Goal: Download file/media

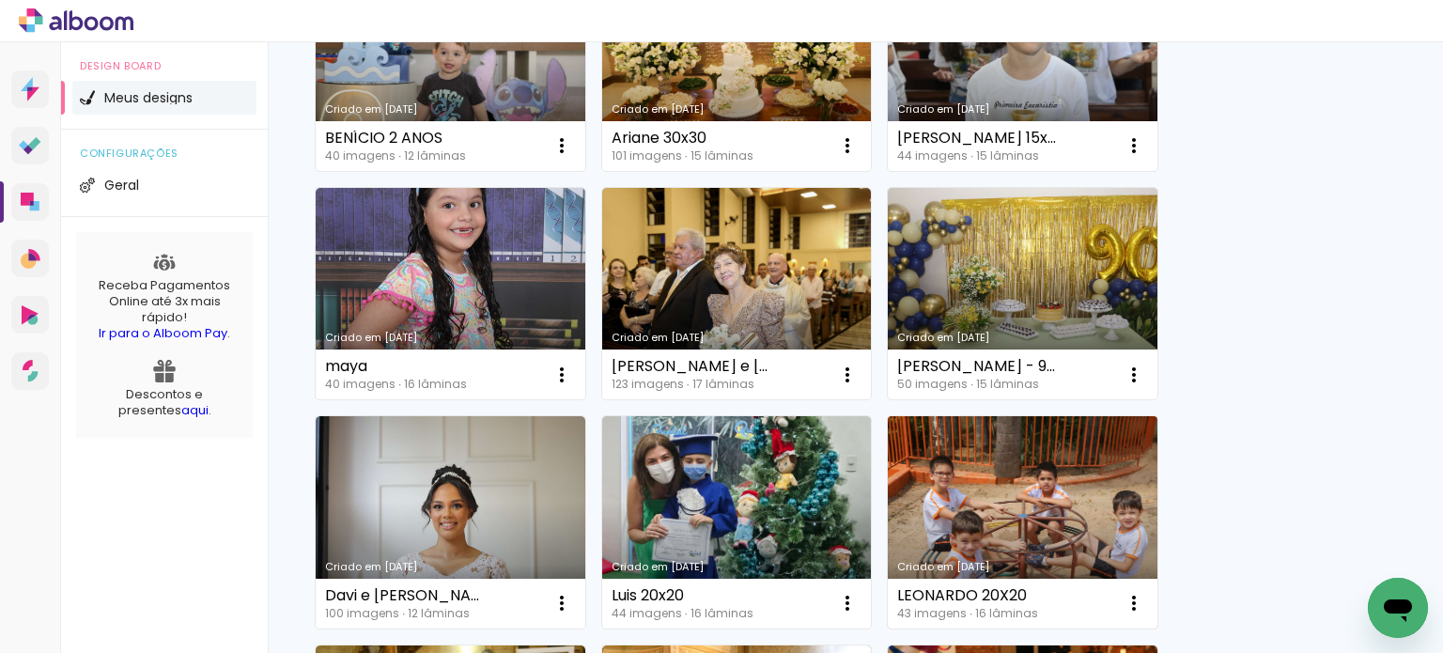
scroll to position [376, 0]
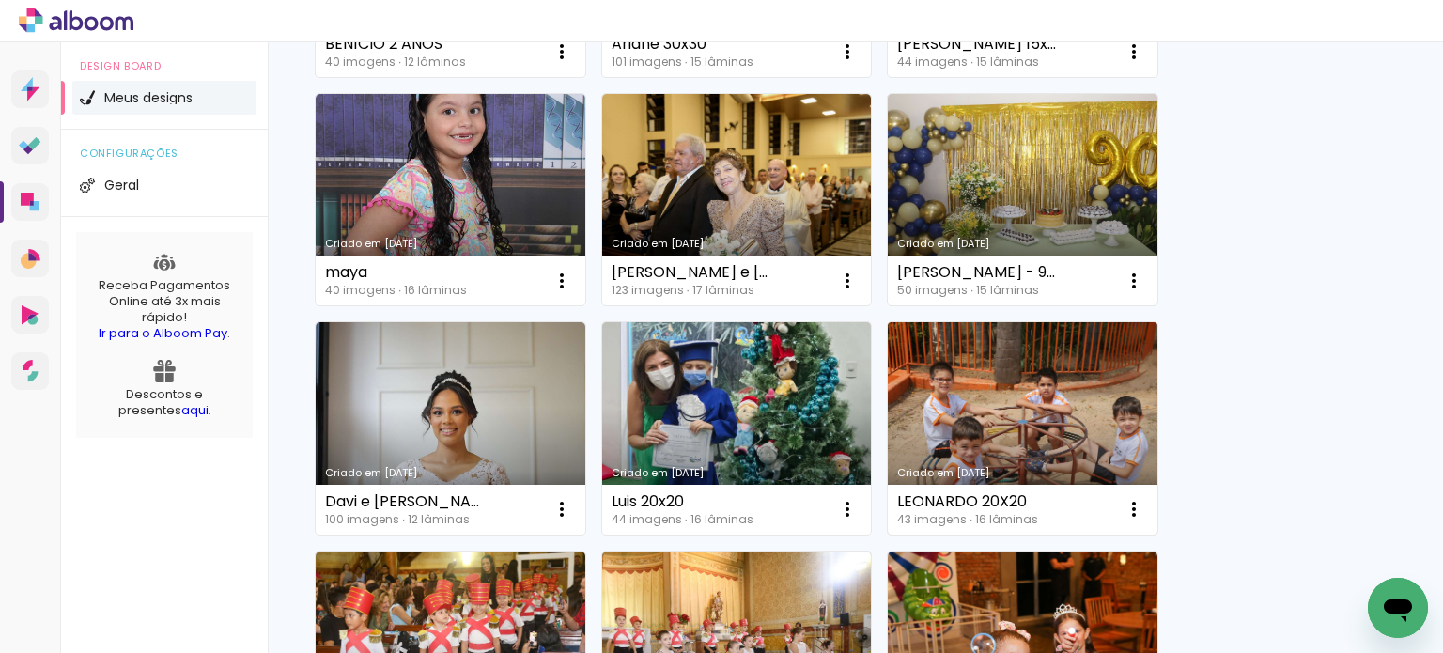
click at [1003, 397] on link "Criado em [DATE]" at bounding box center [1023, 428] width 270 height 212
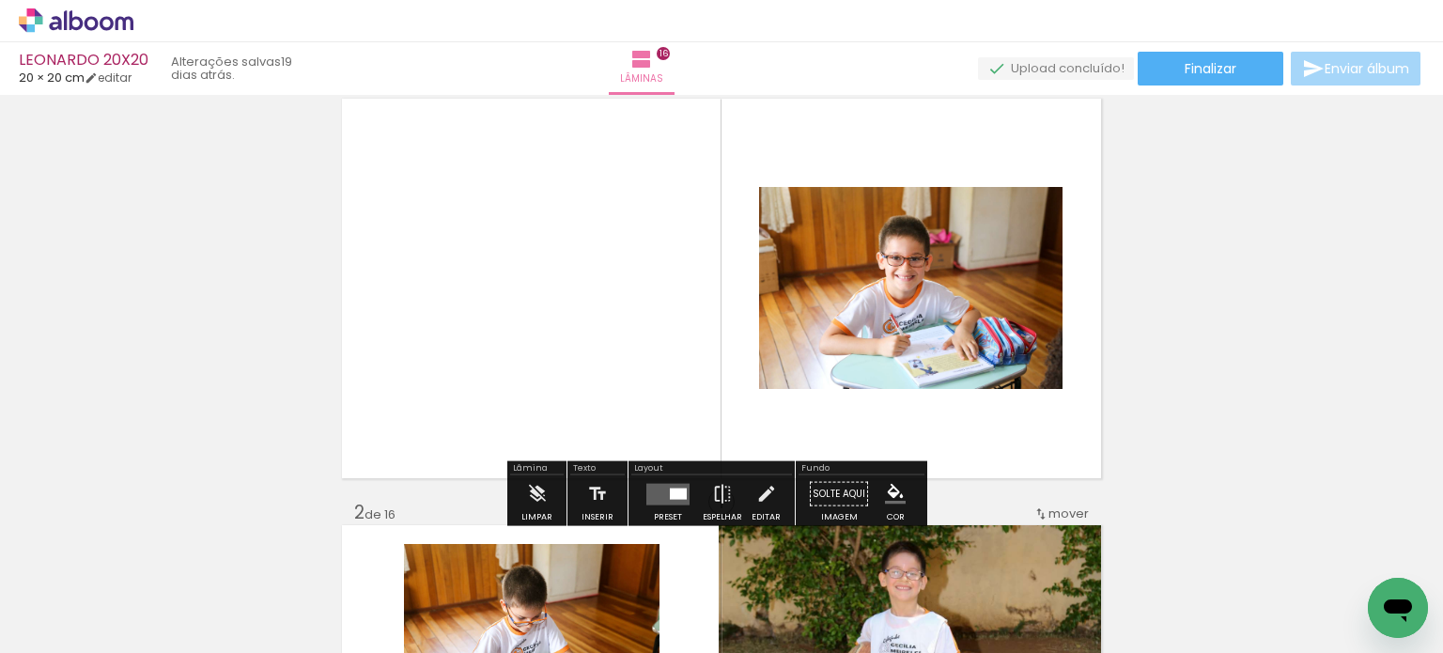
scroll to position [94, 0]
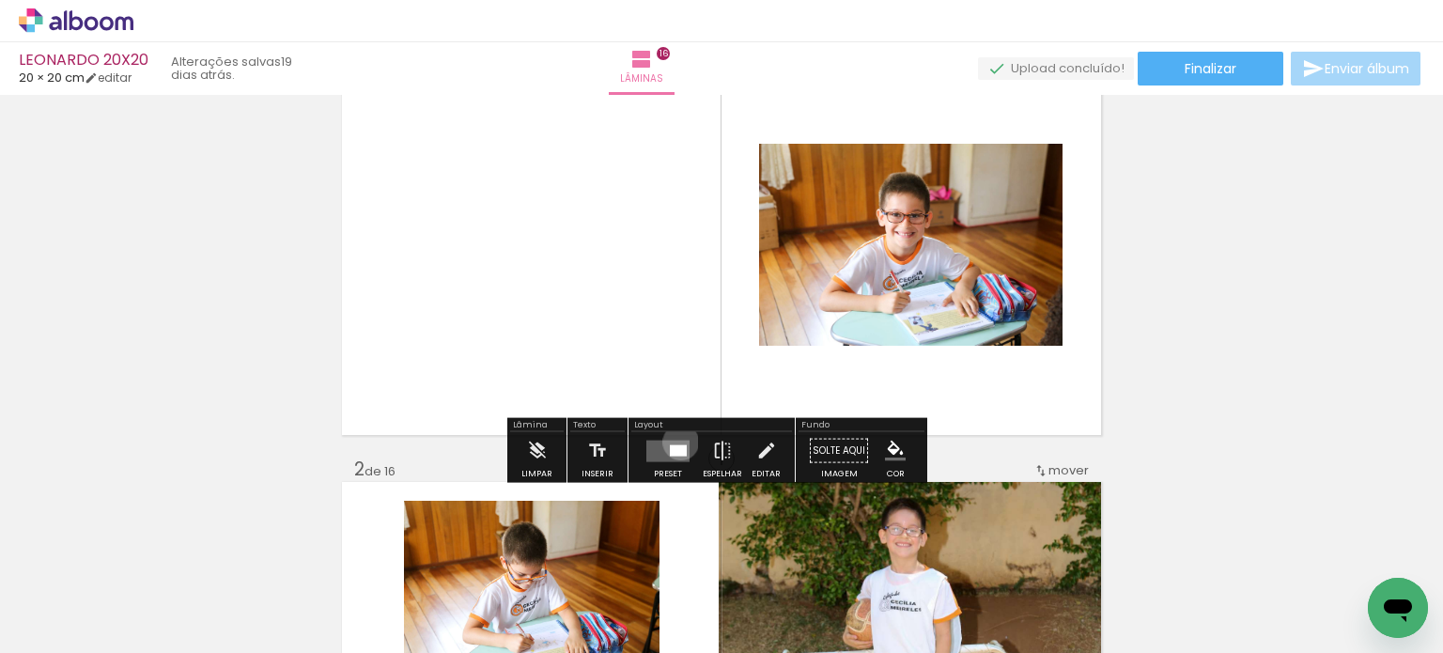
click at [676, 441] on quentale-layouter at bounding box center [667, 451] width 43 height 22
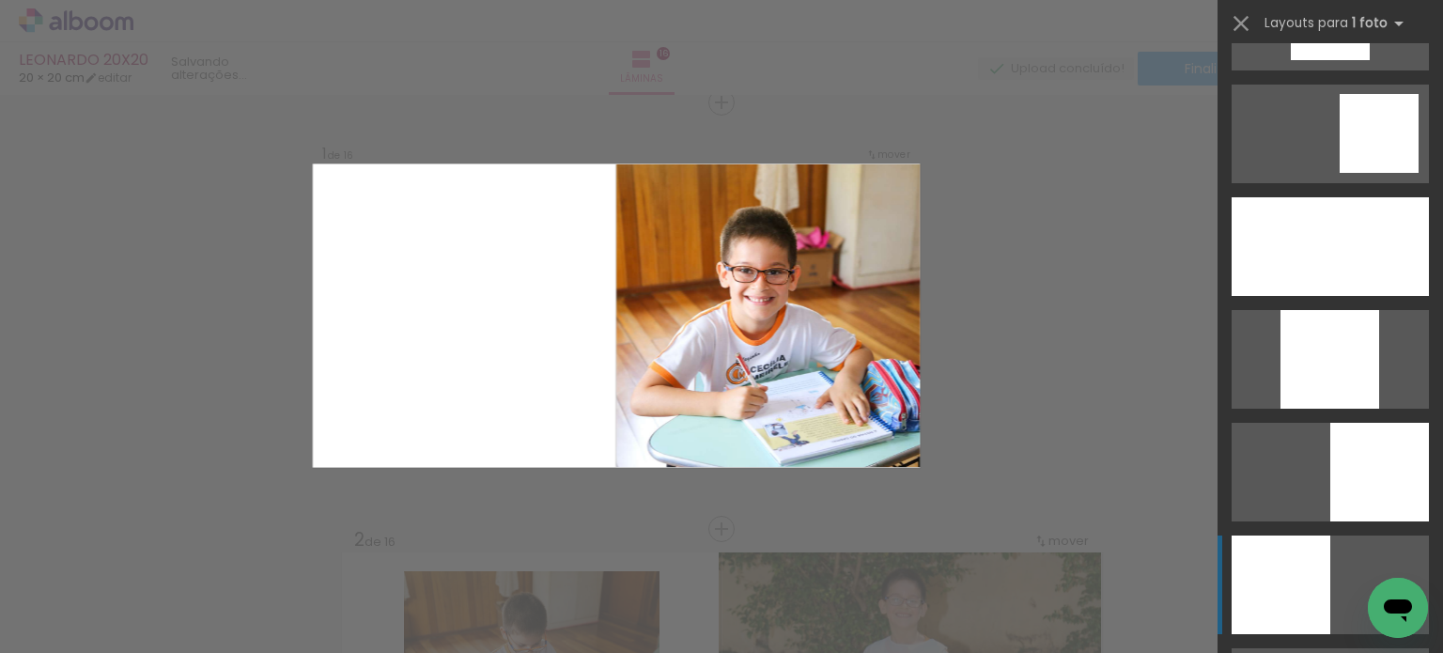
scroll to position [1691, 0]
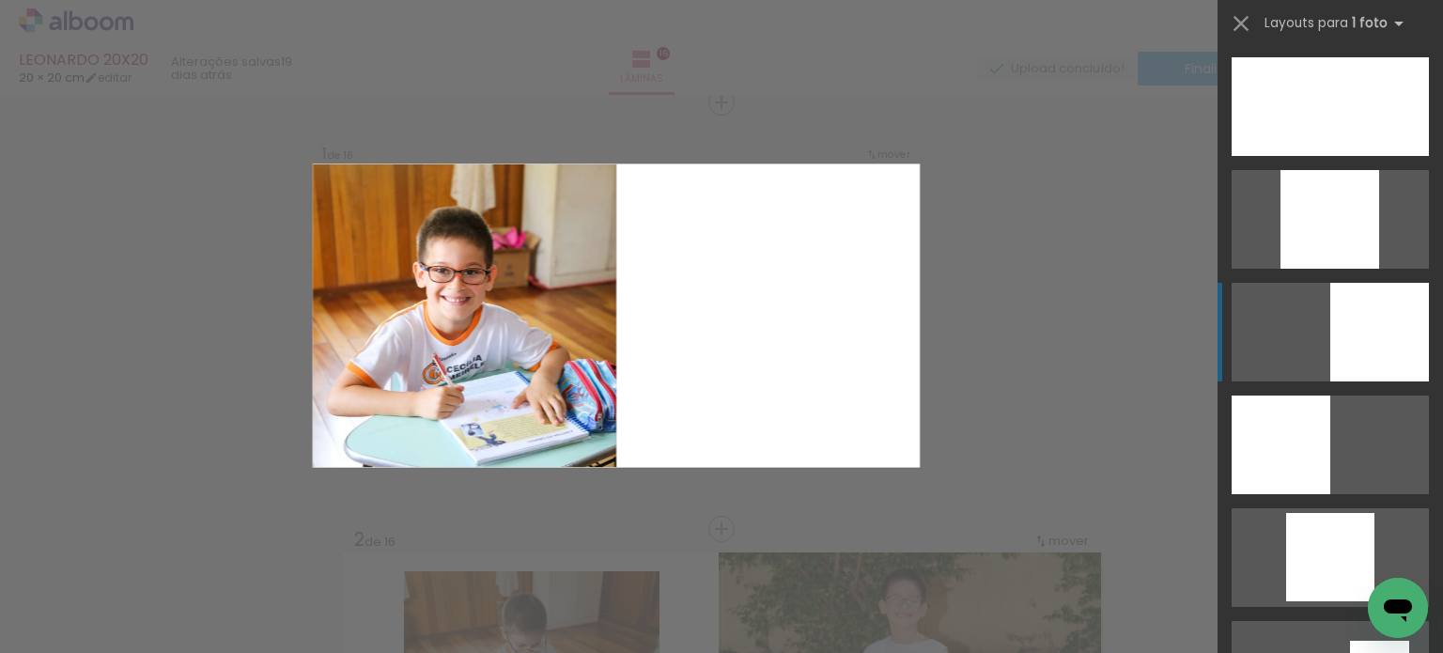
click at [1396, 362] on div at bounding box center [1379, 332] width 99 height 99
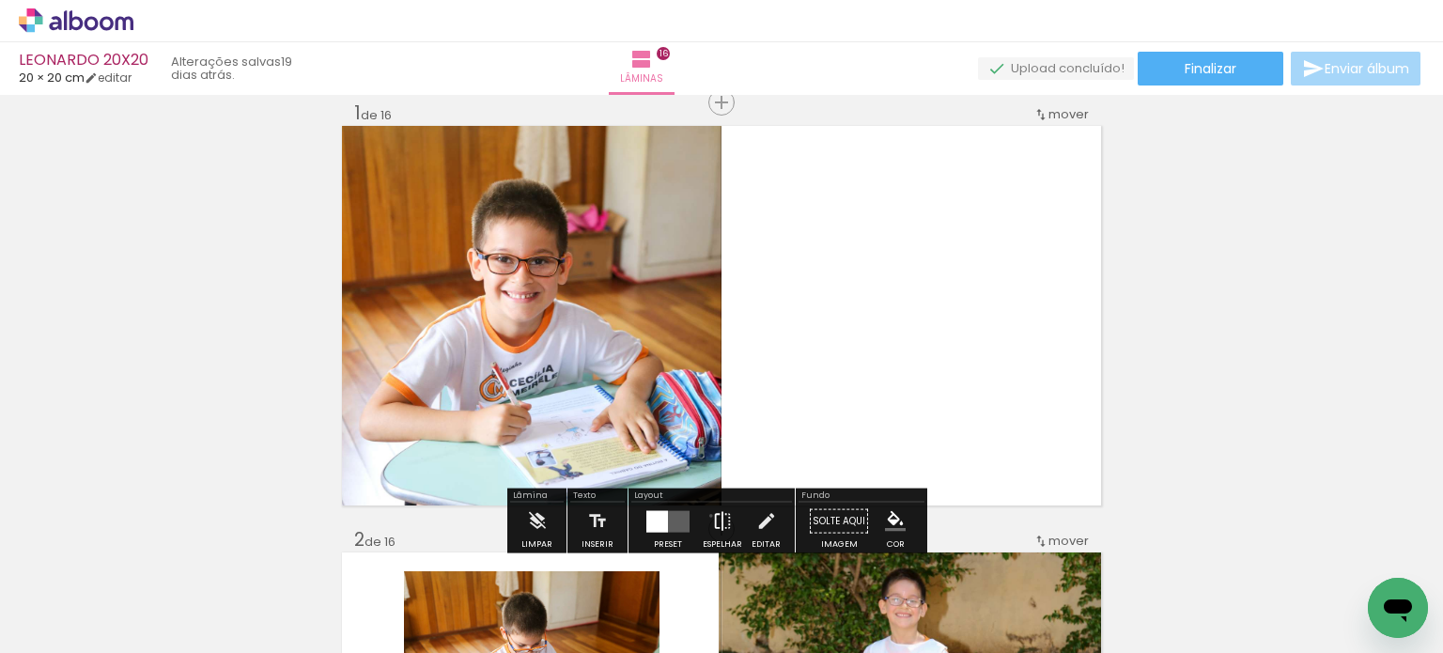
click at [712, 515] on iron-icon at bounding box center [722, 522] width 21 height 38
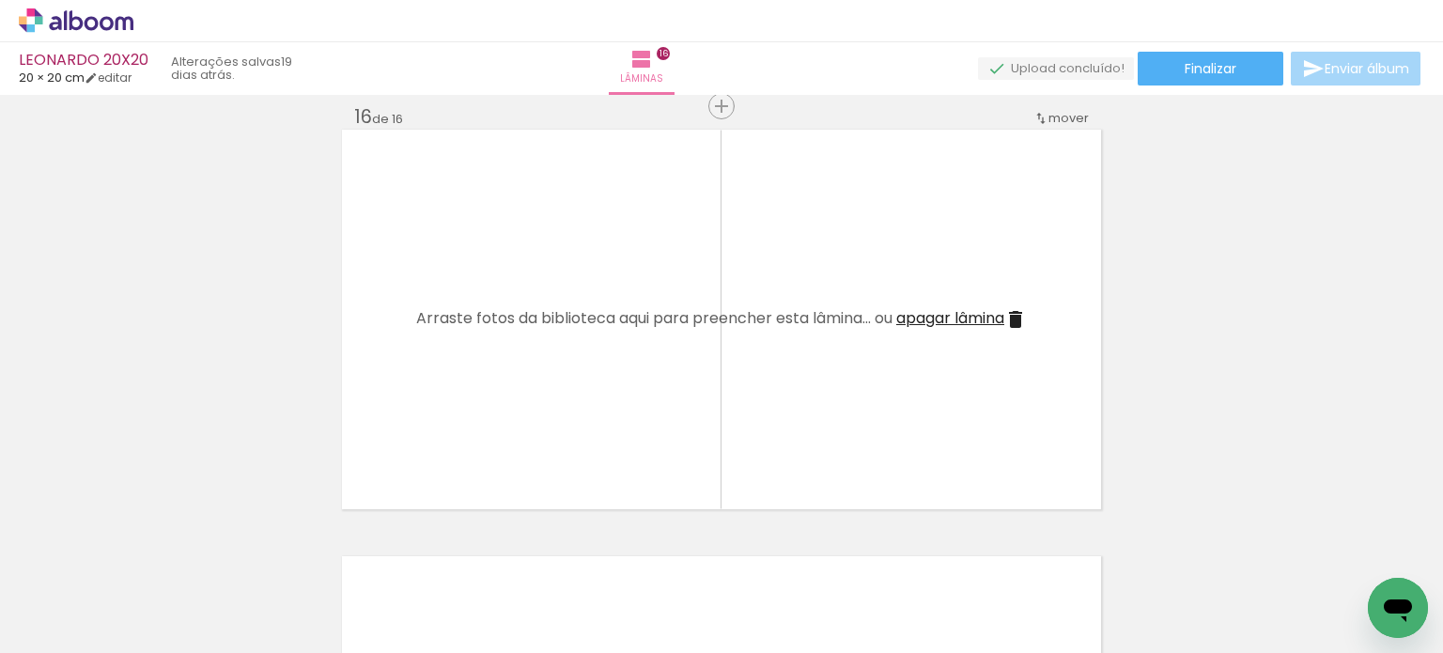
scroll to position [6406, 0]
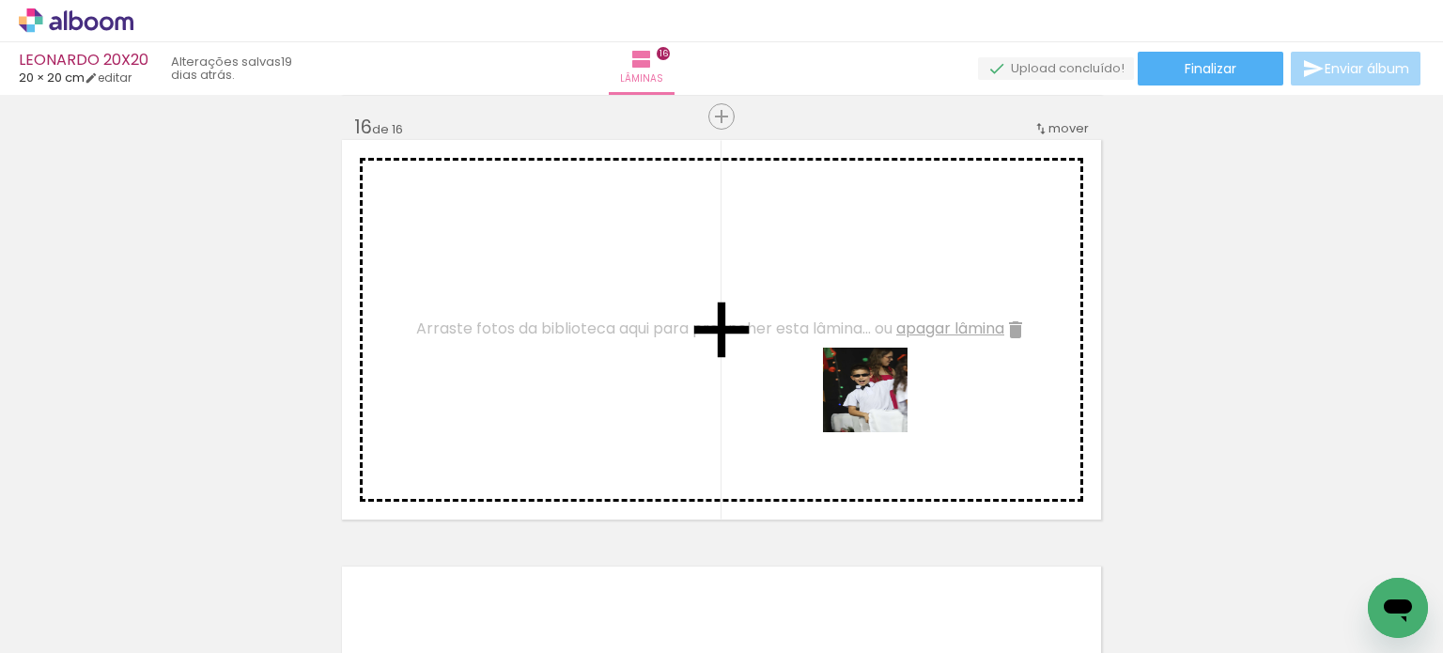
drag, startPoint x: 641, startPoint y: 589, endPoint x: 773, endPoint y: 645, distance: 143.9
click at [933, 368] on quentale-workspace at bounding box center [721, 326] width 1443 height 653
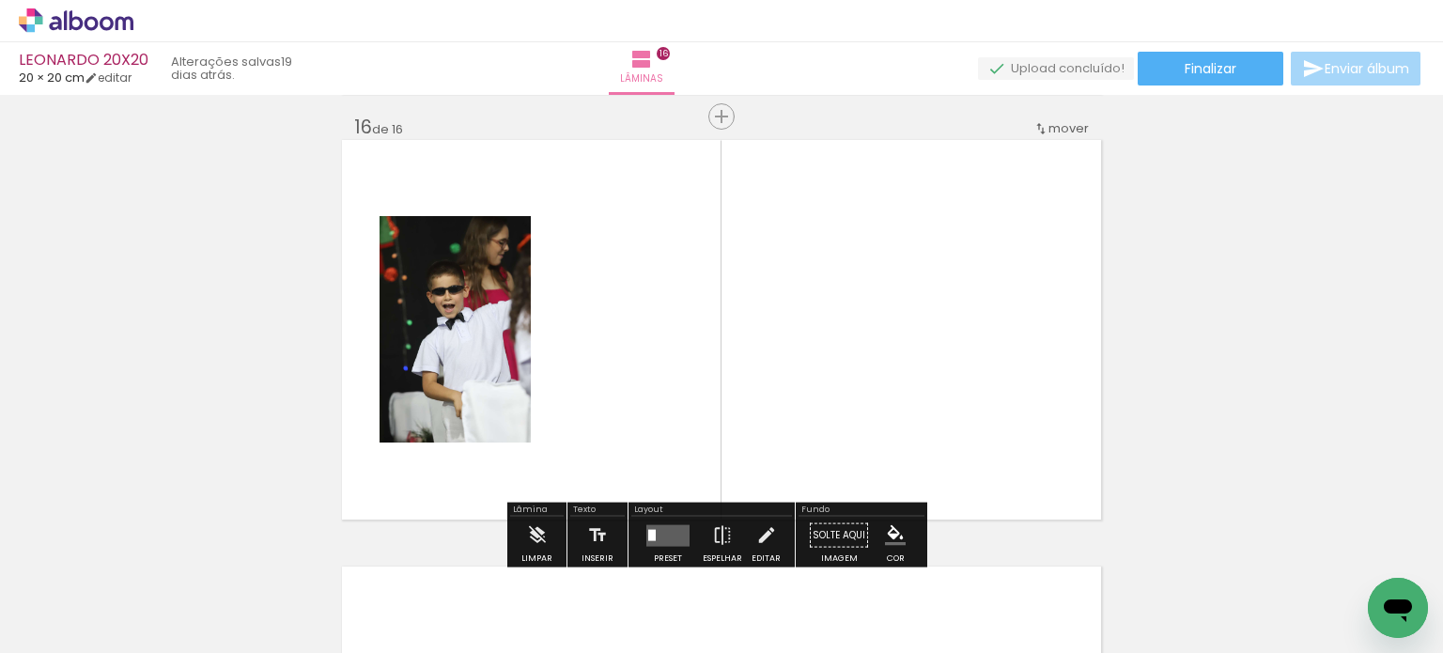
scroll to position [0, 3240]
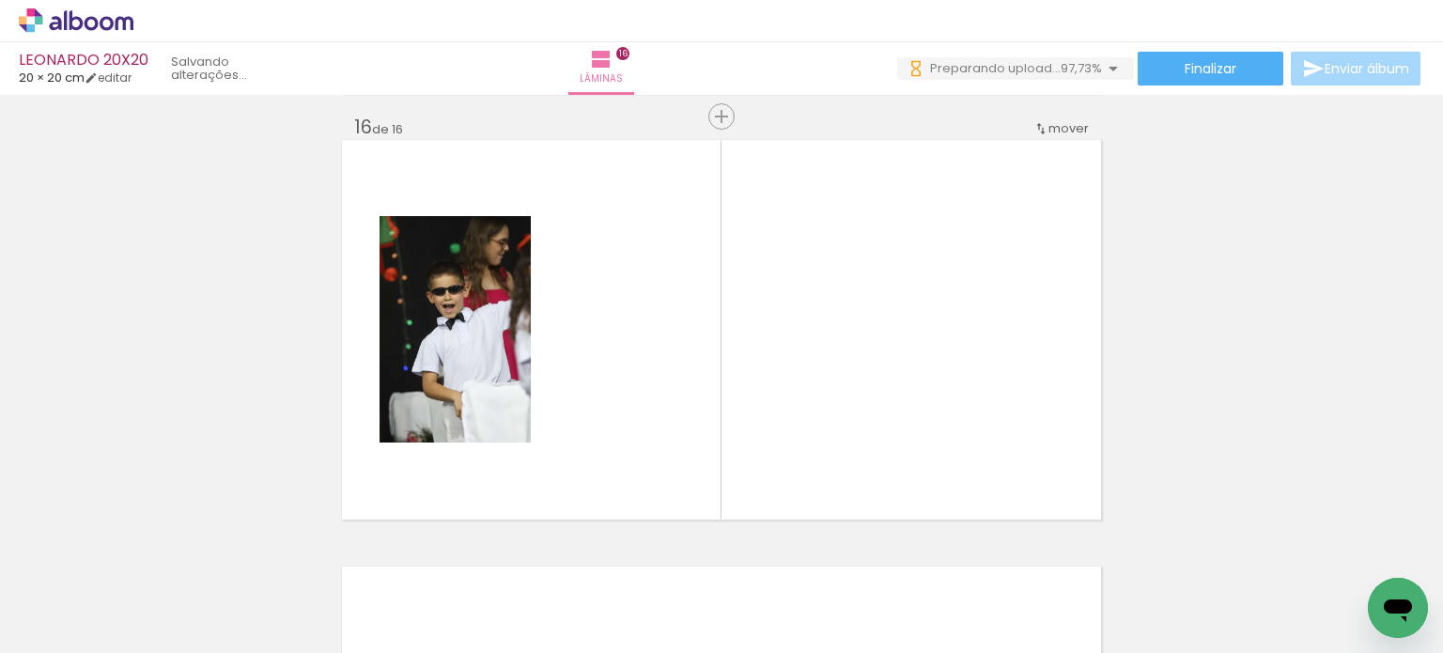
scroll to position [0, 3345]
drag, startPoint x: 1075, startPoint y: 645, endPoint x: 27, endPoint y: 3, distance: 1229.5
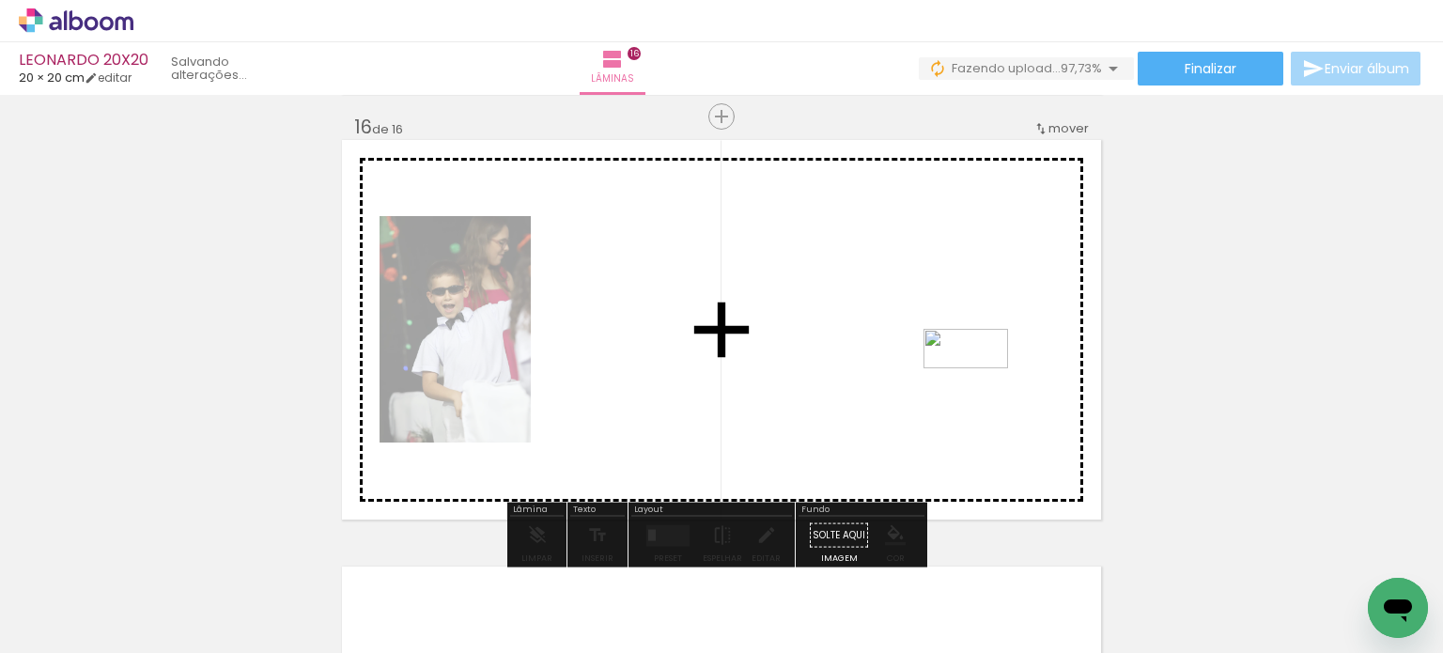
drag, startPoint x: 1381, startPoint y: 577, endPoint x: 976, endPoint y: 382, distance: 449.1
click at [976, 382] on quentale-workspace at bounding box center [721, 326] width 1443 height 653
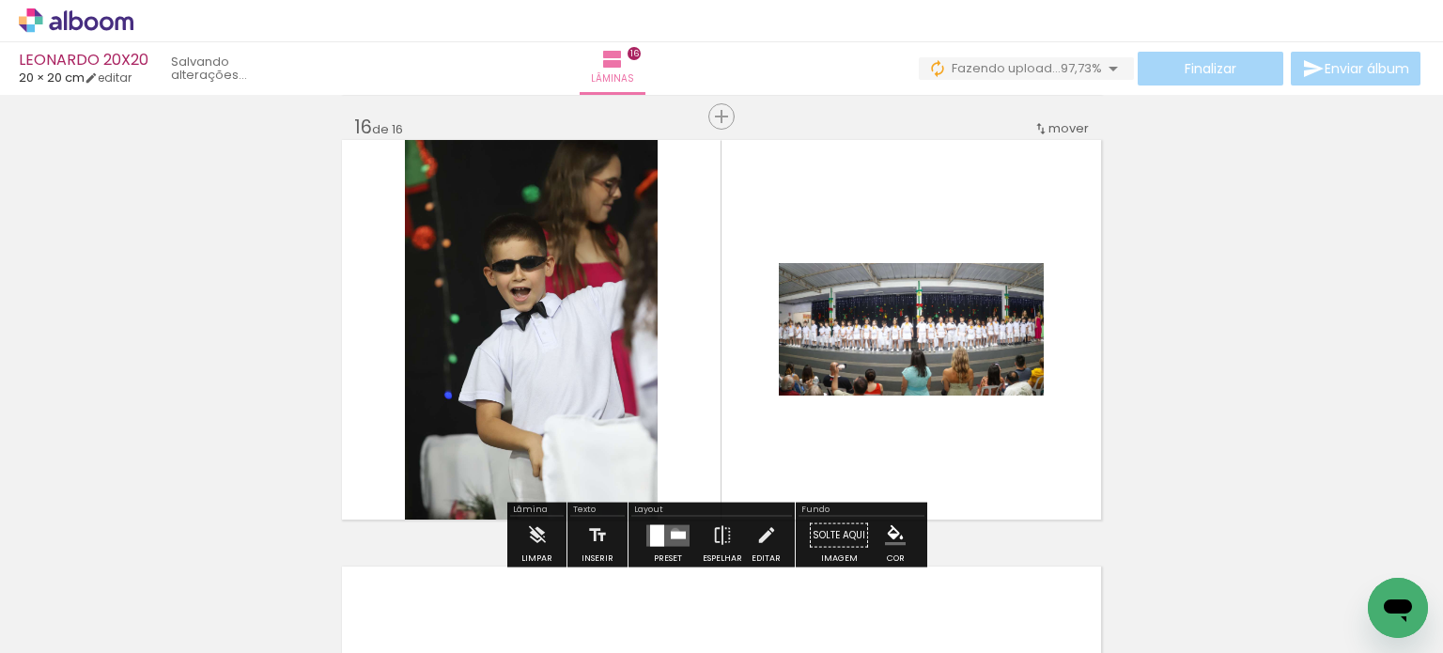
click at [671, 532] on div at bounding box center [678, 535] width 15 height 8
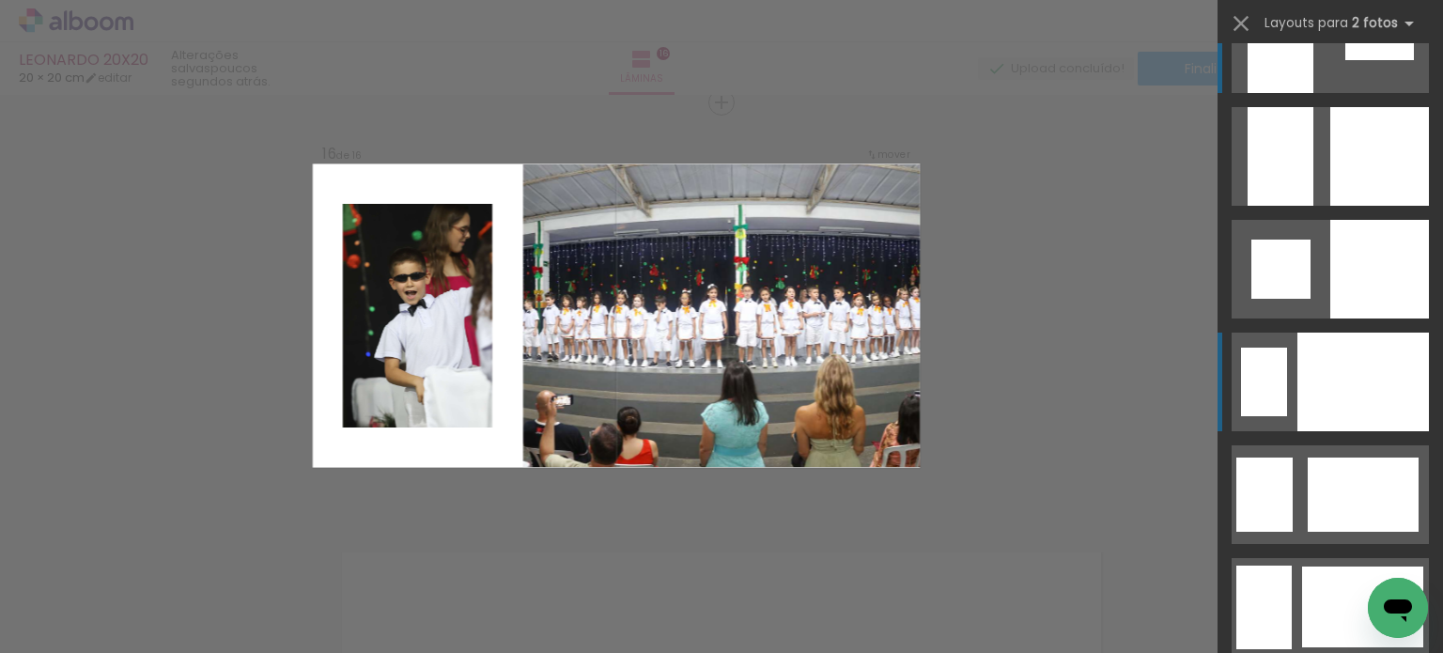
scroll to position [0, 0]
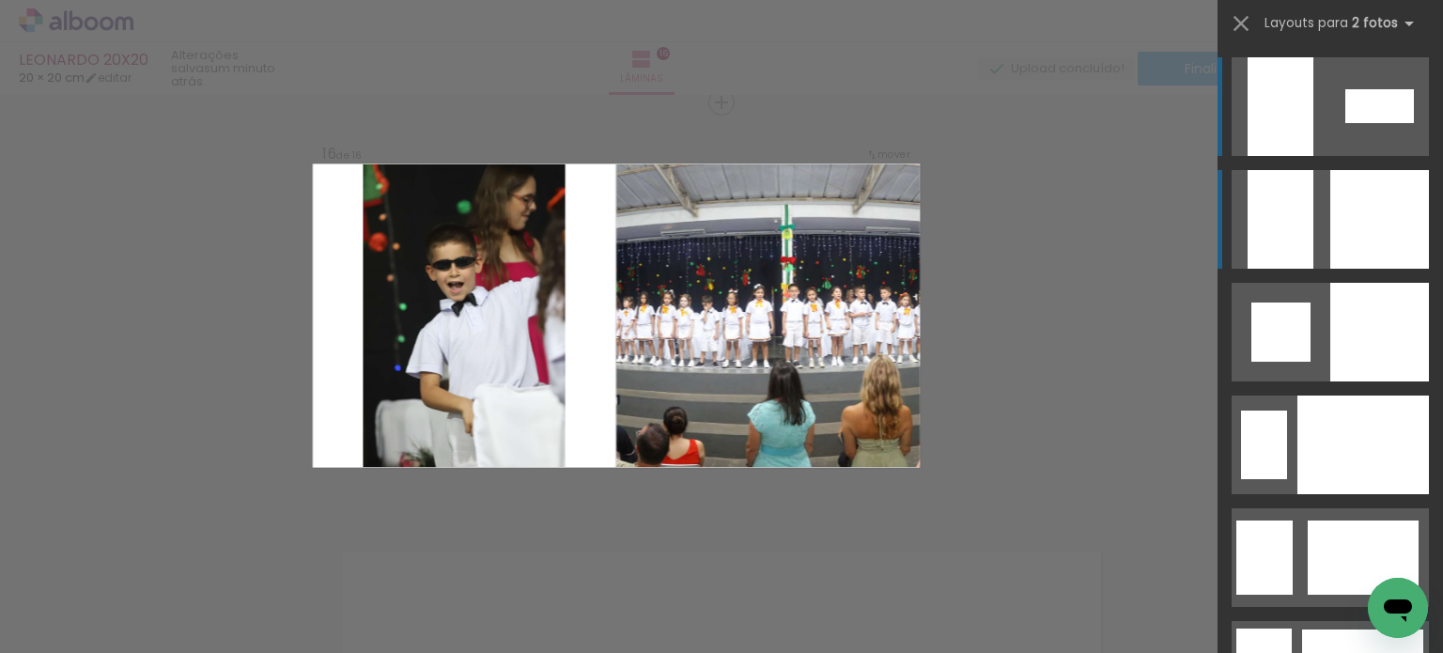
click at [1309, 228] on quentale-layouter at bounding box center [1329, 219] width 197 height 99
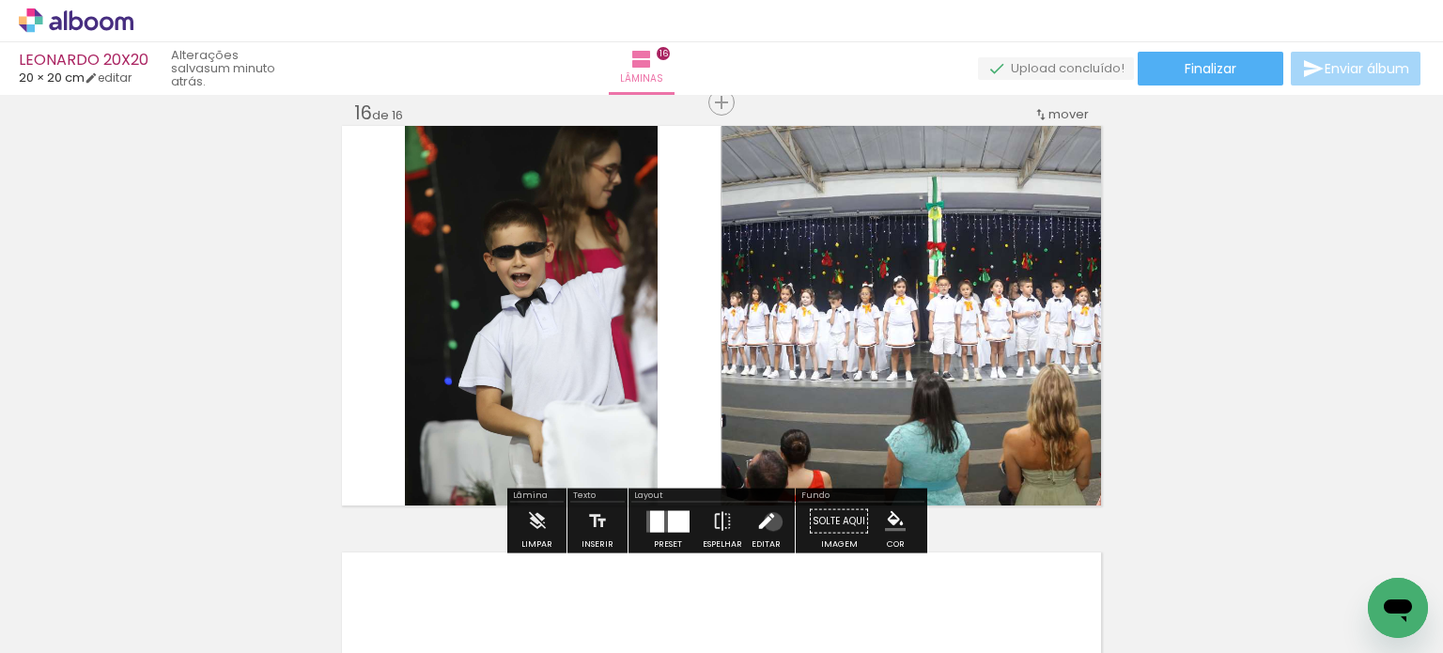
click at [768, 521] on iron-icon at bounding box center [766, 522] width 21 height 38
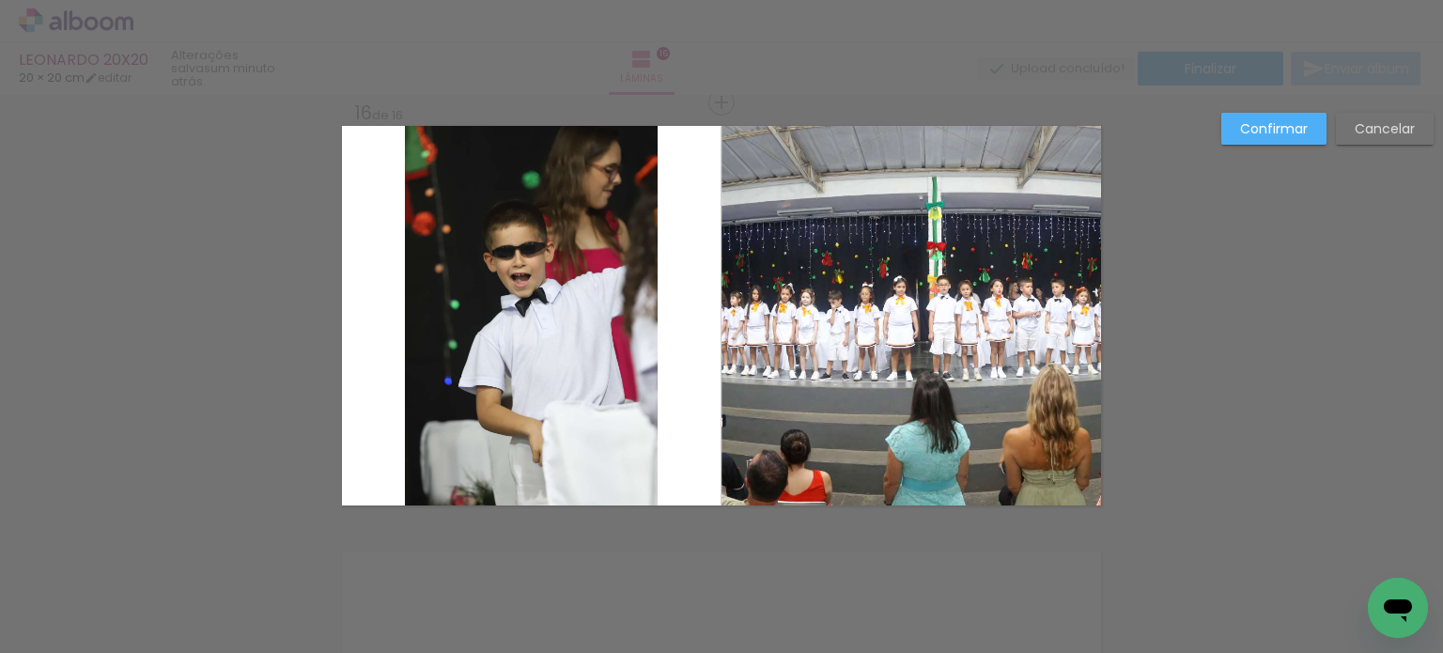
click at [864, 331] on quentale-photo at bounding box center [910, 315] width 379 height 379
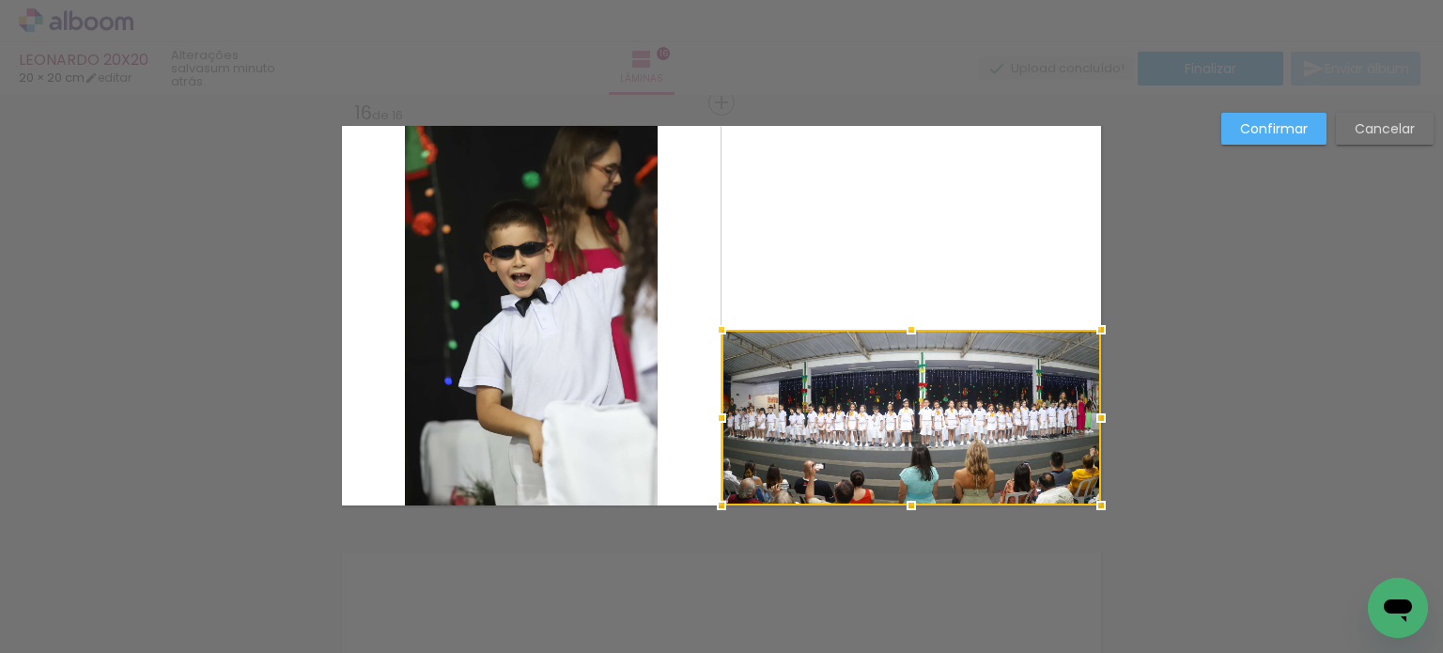
drag, startPoint x: 905, startPoint y: 124, endPoint x: 890, endPoint y: 328, distance: 204.5
click at [892, 328] on div at bounding box center [911, 330] width 38 height 38
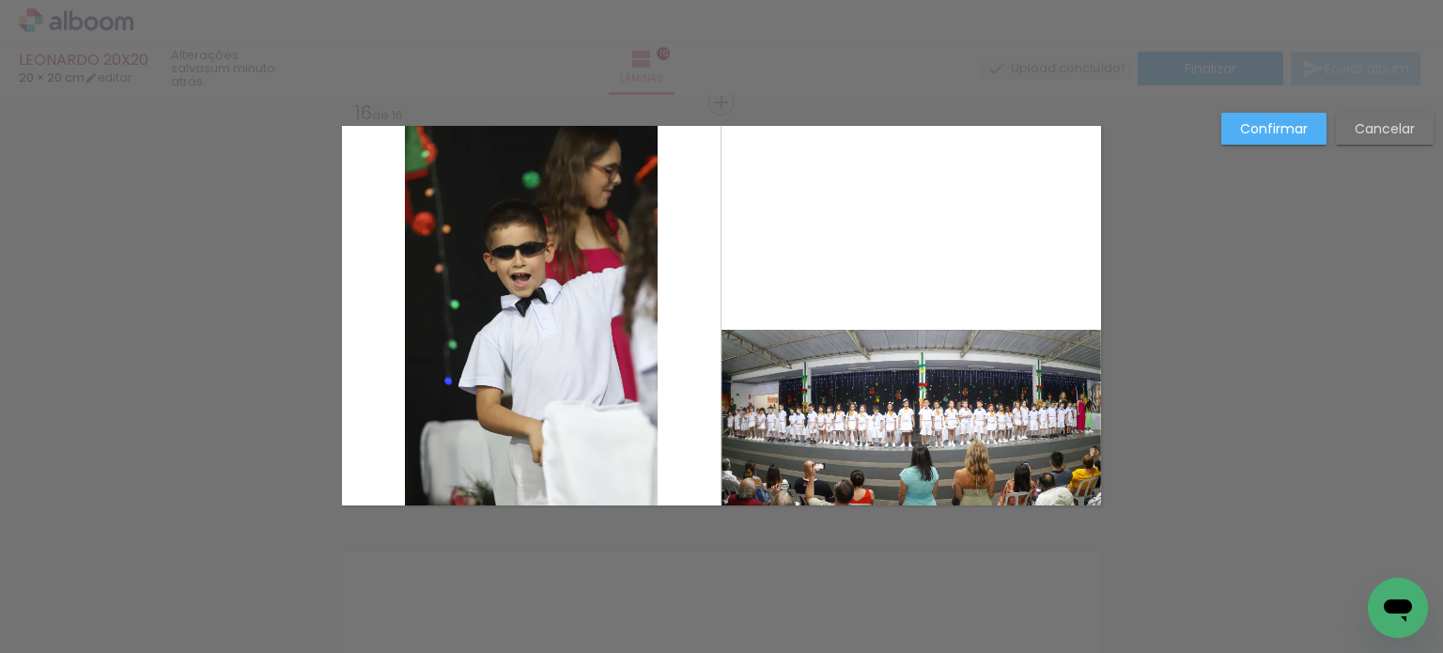
click at [911, 425] on quentale-photo at bounding box center [910, 418] width 379 height 176
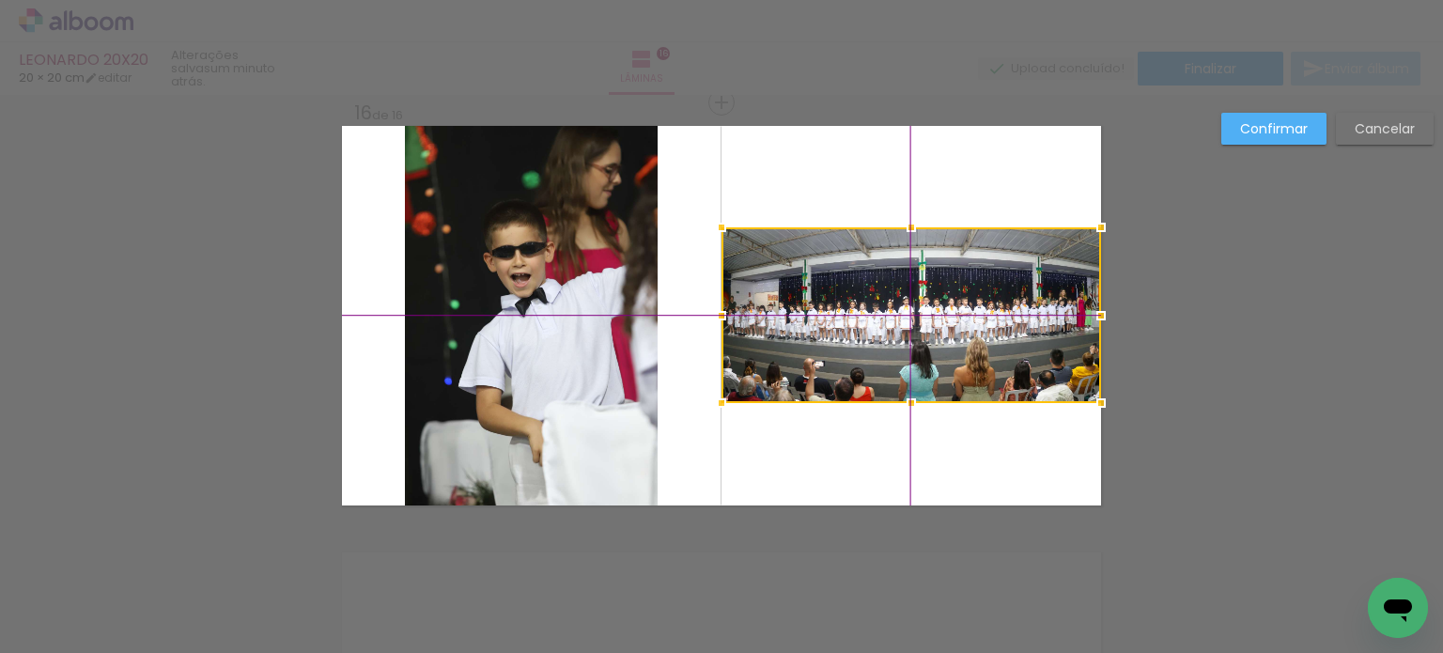
drag, startPoint x: 903, startPoint y: 404, endPoint x: 905, endPoint y: 313, distance: 91.2
click at [905, 313] on div at bounding box center [910, 315] width 379 height 176
click at [537, 336] on quentale-photo at bounding box center [531, 315] width 253 height 379
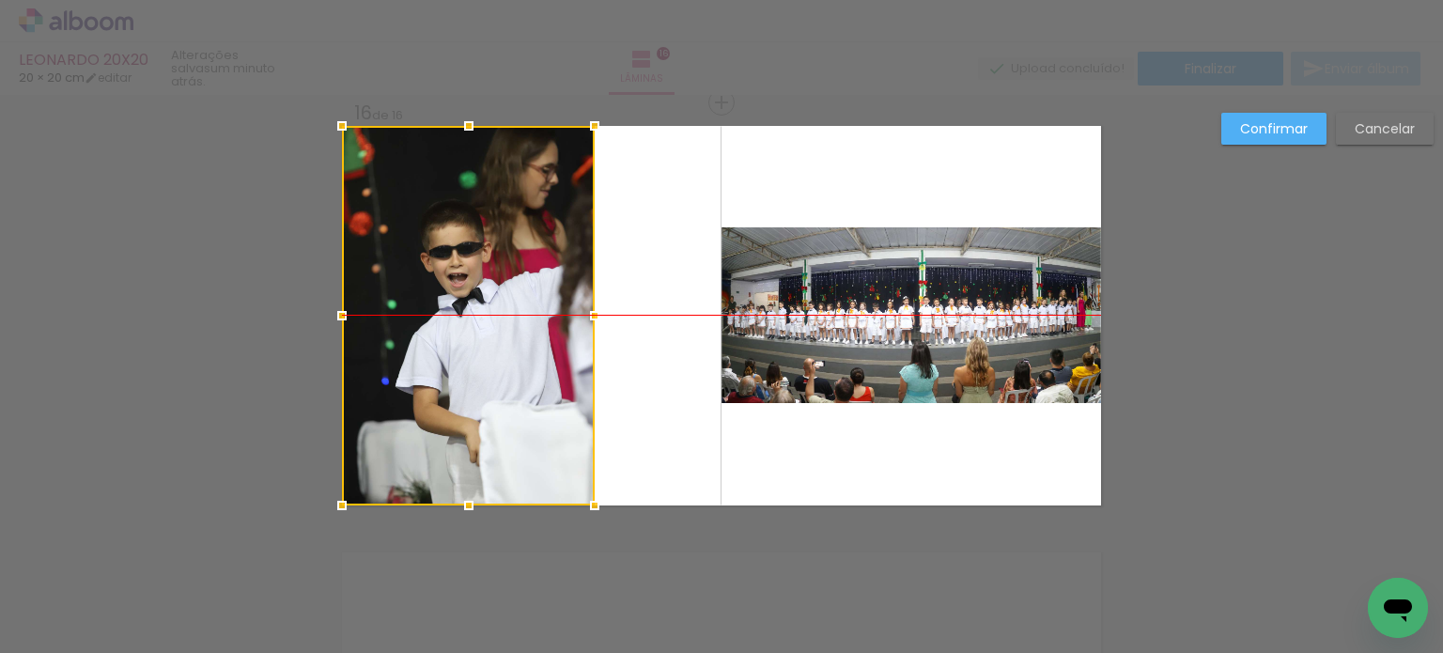
drag, startPoint x: 576, startPoint y: 374, endPoint x: 512, endPoint y: 380, distance: 64.2
click at [512, 380] on div at bounding box center [468, 315] width 253 height 379
click at [818, 299] on quentale-photo at bounding box center [910, 315] width 379 height 176
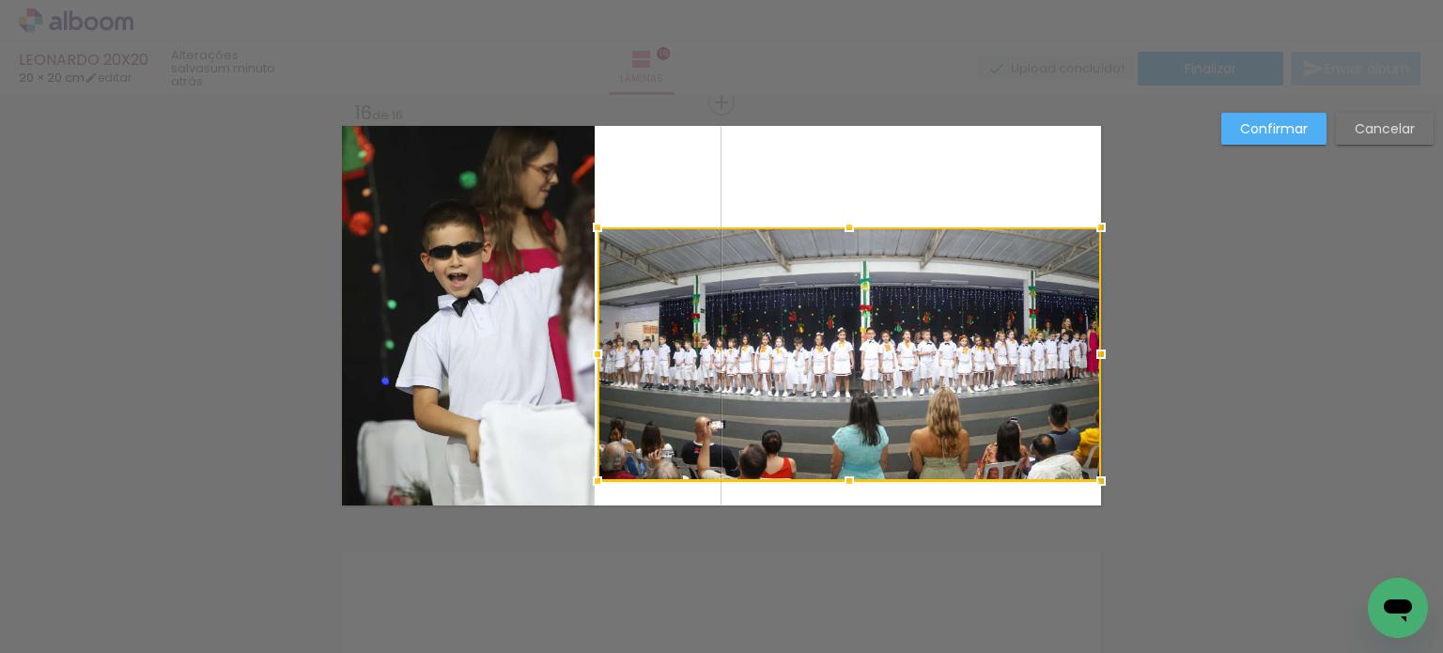
drag, startPoint x: 710, startPoint y: 409, endPoint x: 587, endPoint y: 480, distance: 142.3
click at [587, 480] on div at bounding box center [598, 481] width 38 height 38
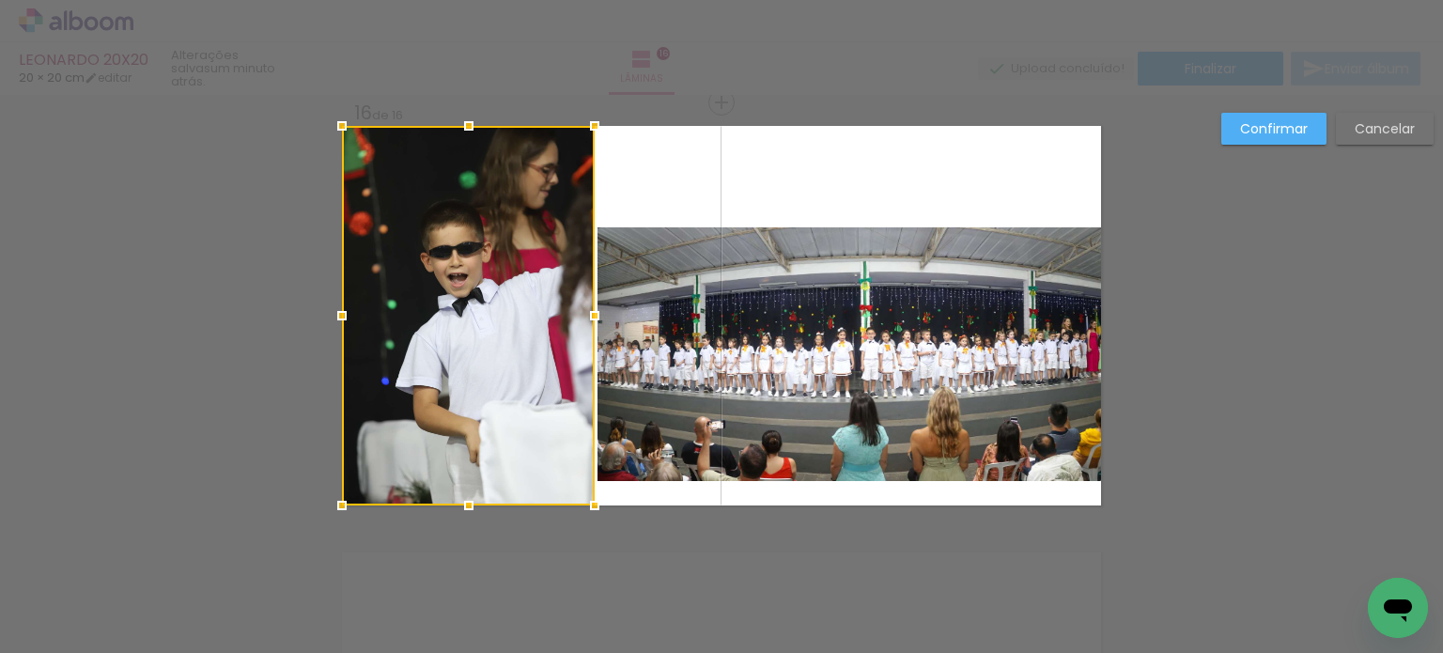
click at [789, 372] on quentale-photo at bounding box center [848, 354] width 503 height 254
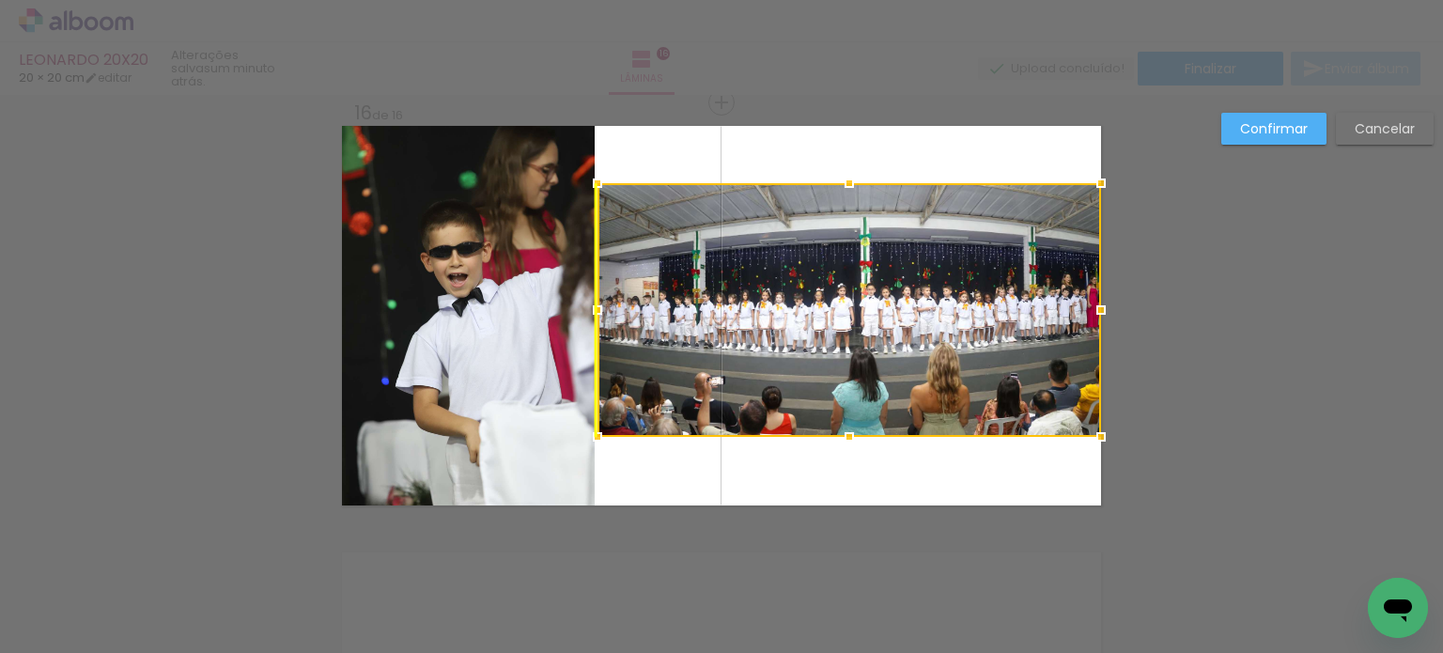
drag, startPoint x: 809, startPoint y: 398, endPoint x: 808, endPoint y: 354, distance: 44.2
click at [808, 354] on div at bounding box center [848, 310] width 503 height 254
click at [463, 308] on quentale-photo at bounding box center [468, 315] width 253 height 379
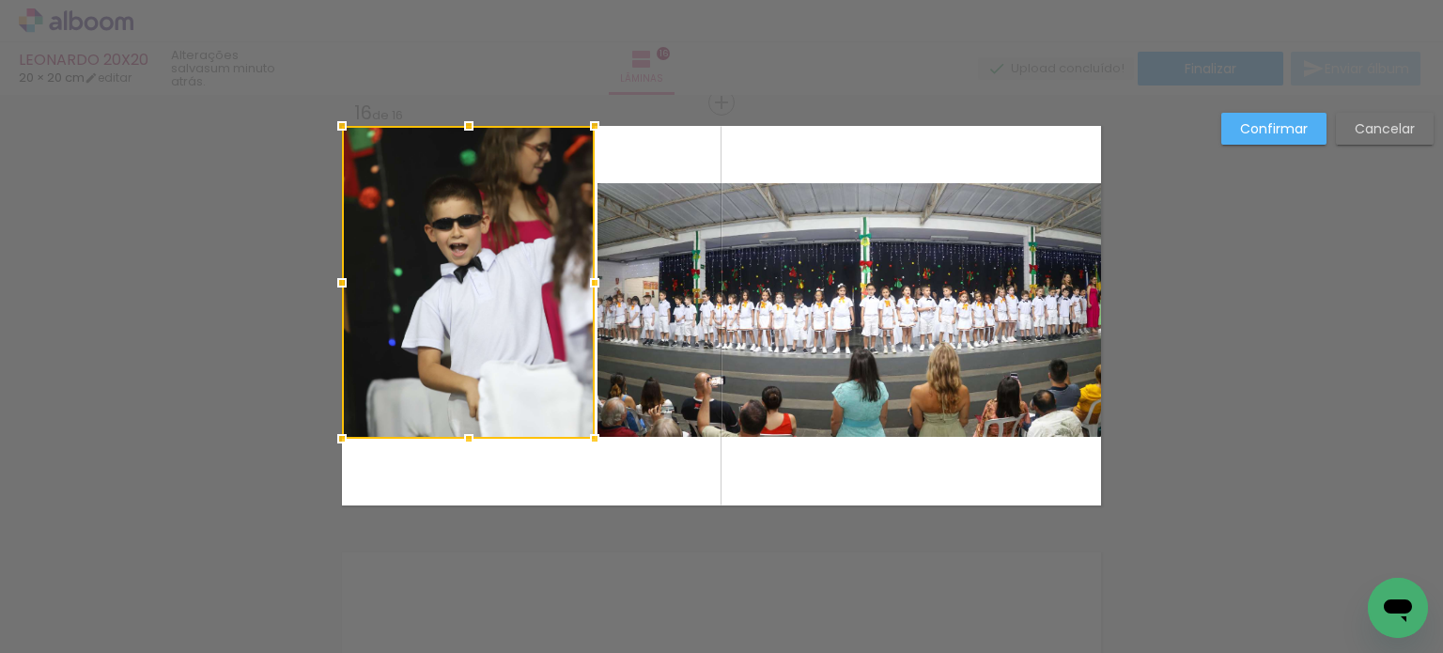
drag, startPoint x: 468, startPoint y: 506, endPoint x: 471, endPoint y: 439, distance: 67.7
click at [471, 439] on div at bounding box center [469, 439] width 38 height 38
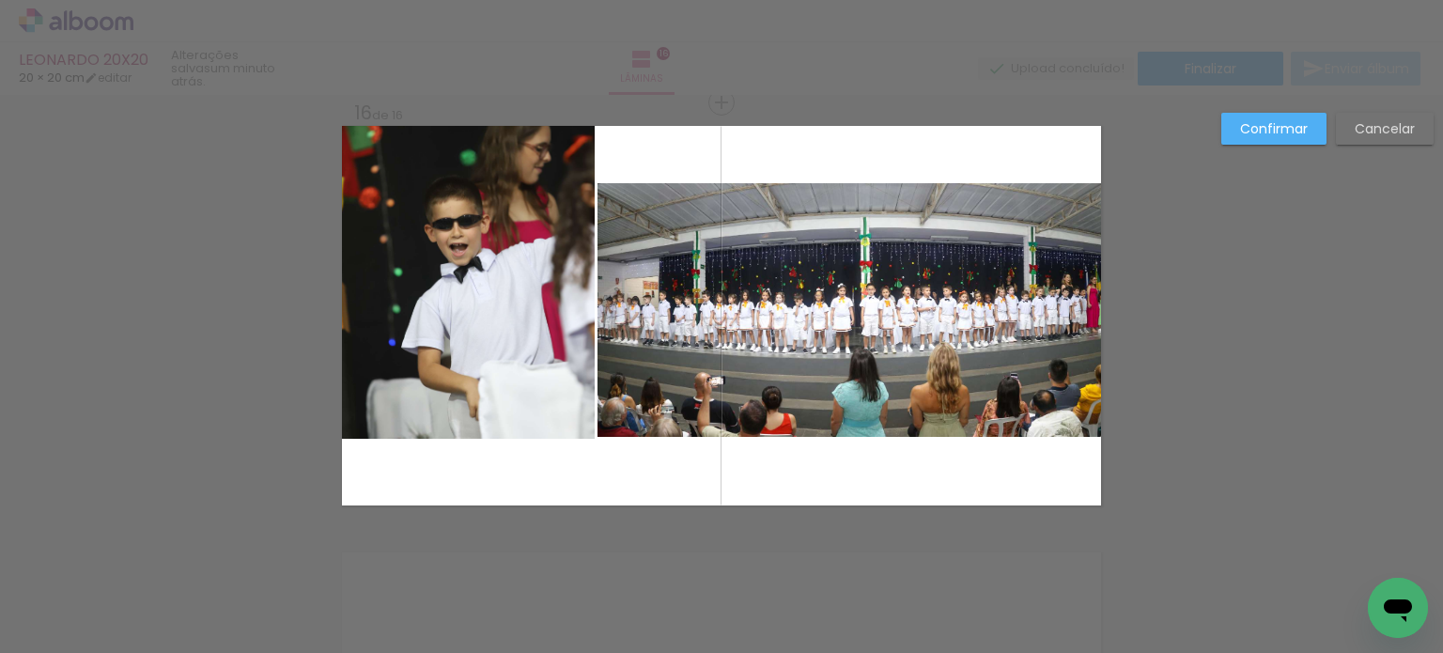
click at [463, 134] on quentale-photo at bounding box center [468, 282] width 253 height 313
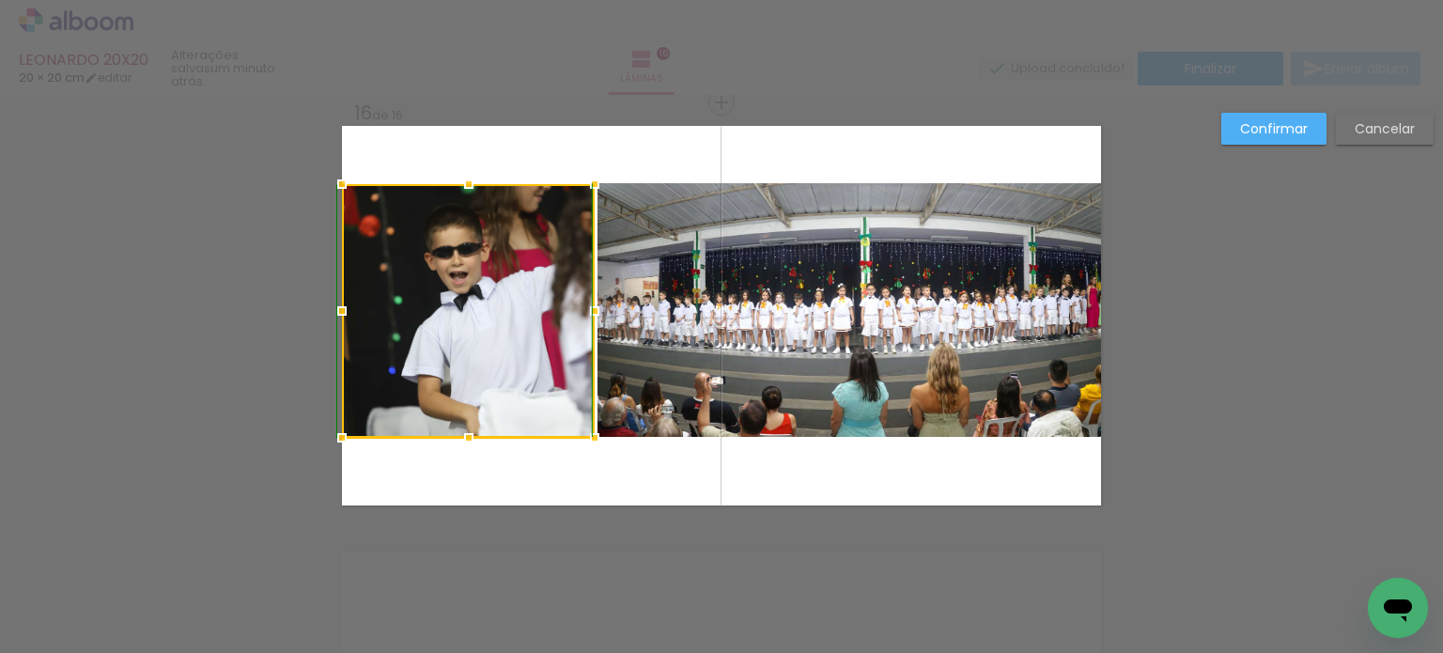
drag, startPoint x: 456, startPoint y: 114, endPoint x: 458, endPoint y: 164, distance: 50.8
click at [458, 165] on div at bounding box center [469, 184] width 38 height 38
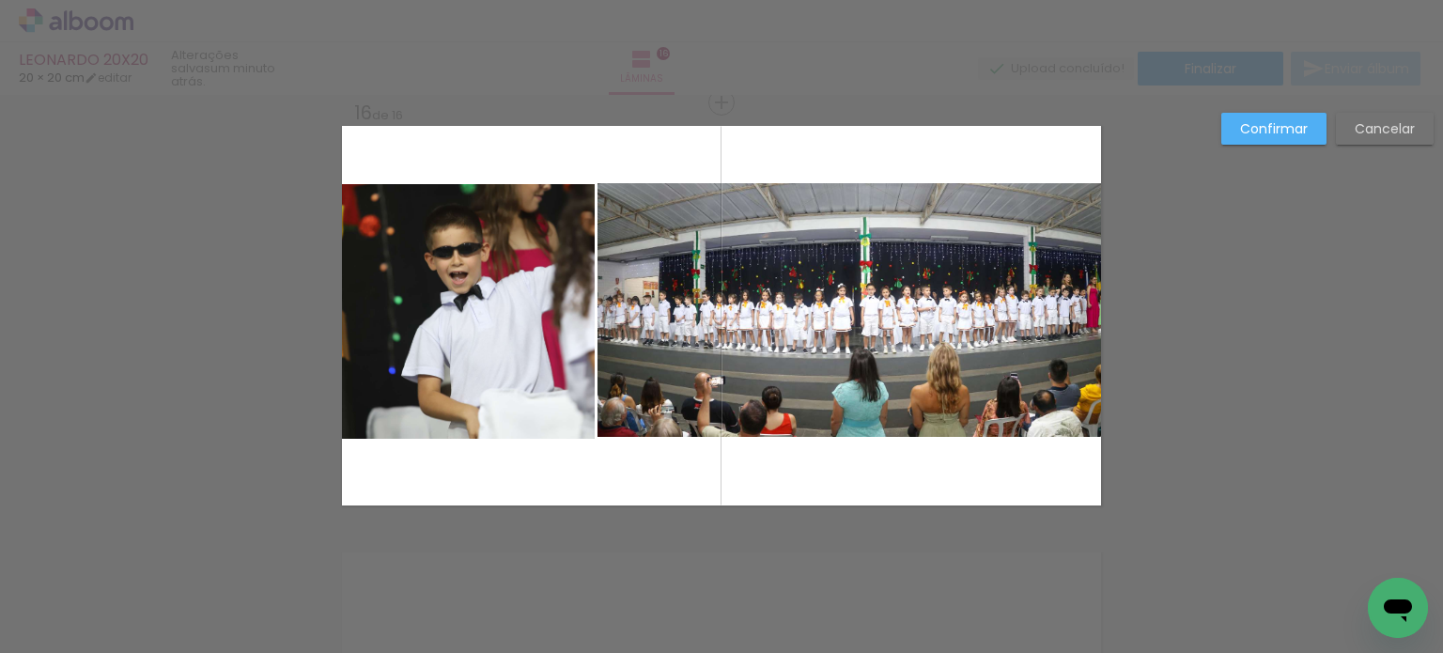
click at [554, 326] on quentale-photo at bounding box center [468, 311] width 253 height 254
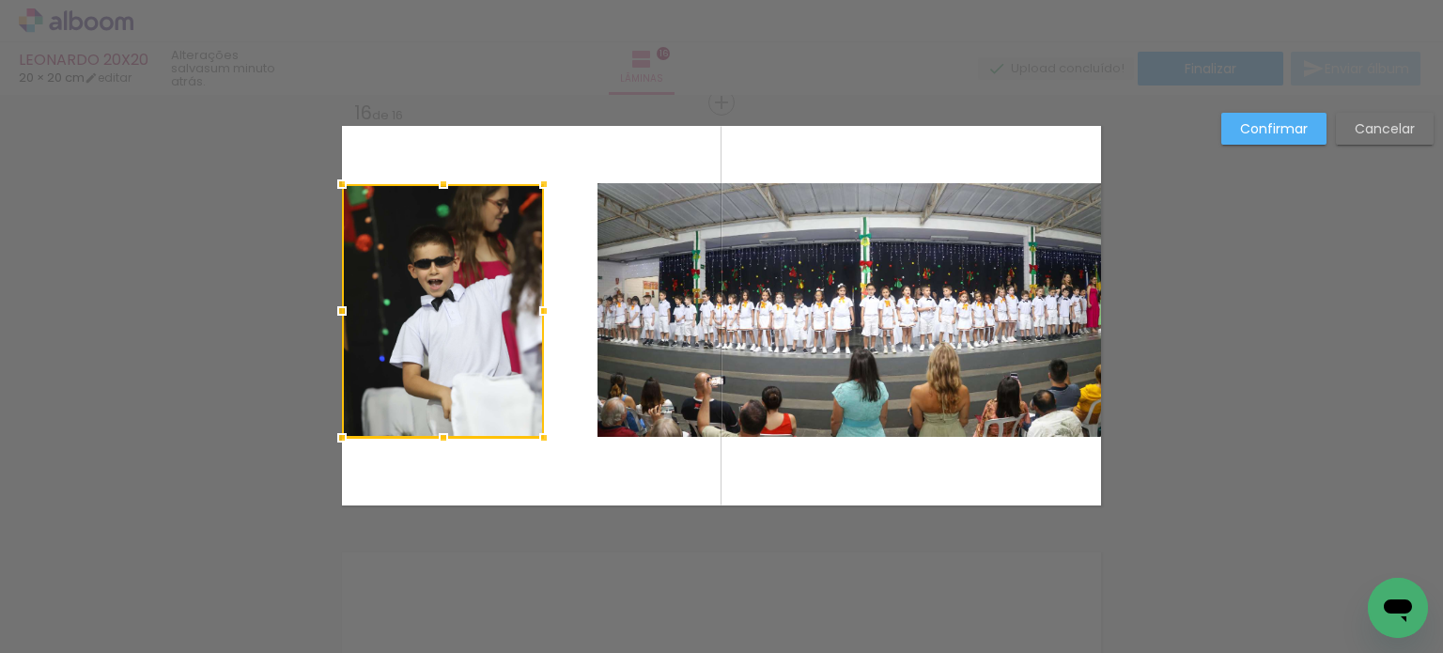
drag, startPoint x: 587, startPoint y: 315, endPoint x: 531, endPoint y: 329, distance: 58.1
click at [531, 329] on album-spread "16 de 16" at bounding box center [721, 315] width 759 height 379
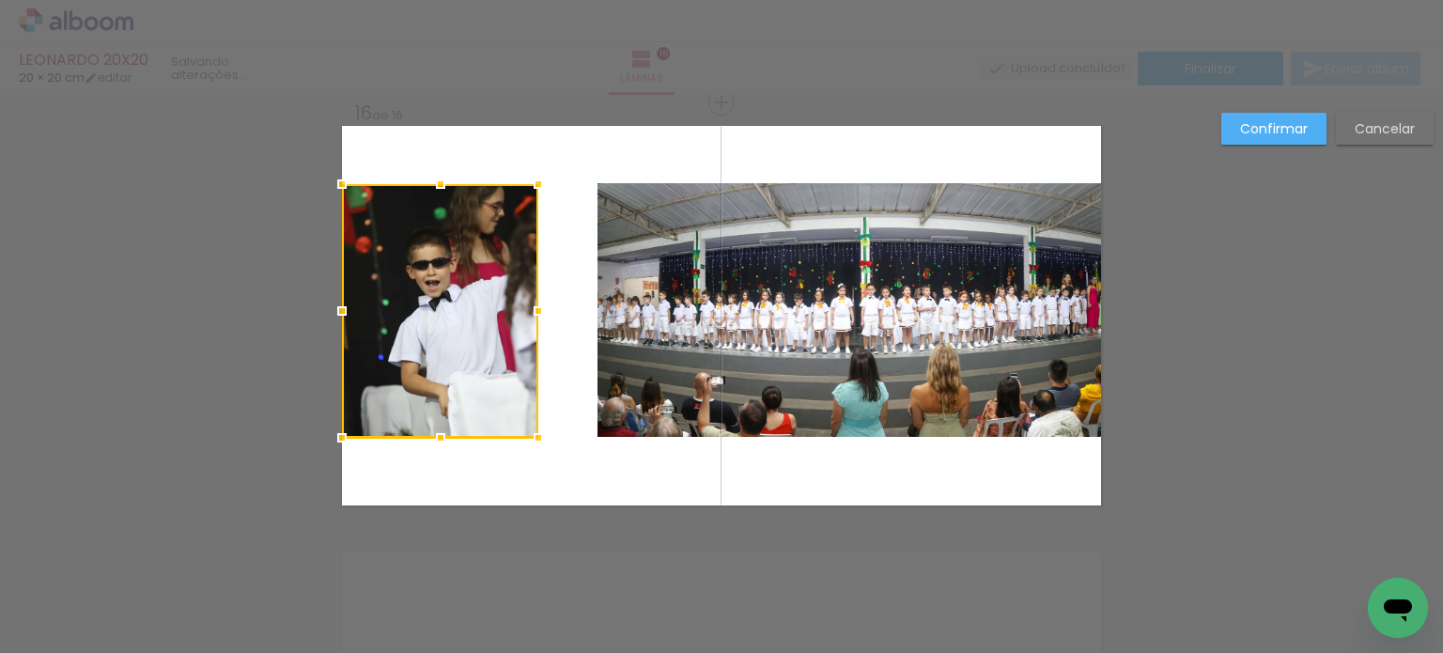
click at [635, 313] on quentale-photo at bounding box center [848, 310] width 503 height 254
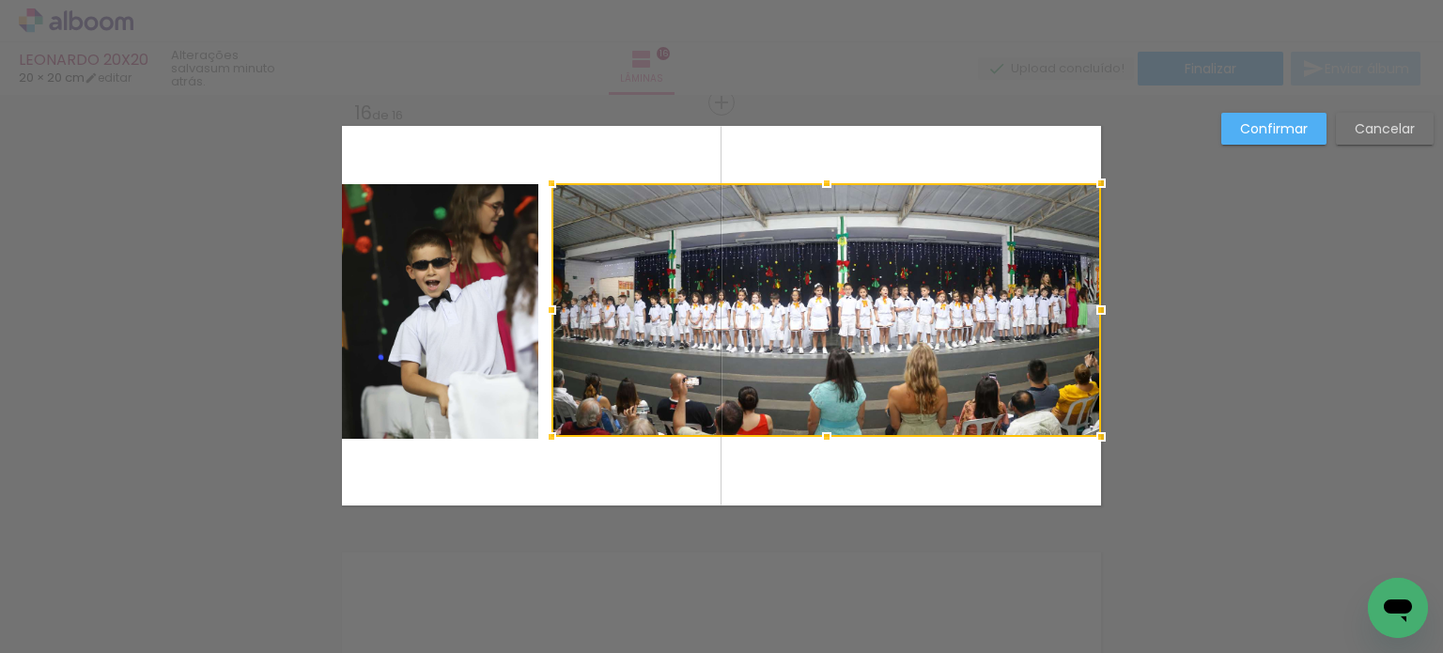
drag, startPoint x: 583, startPoint y: 318, endPoint x: 545, endPoint y: 321, distance: 38.6
click at [545, 321] on div at bounding box center [552, 310] width 38 height 38
click at [502, 323] on quentale-photo at bounding box center [440, 311] width 196 height 254
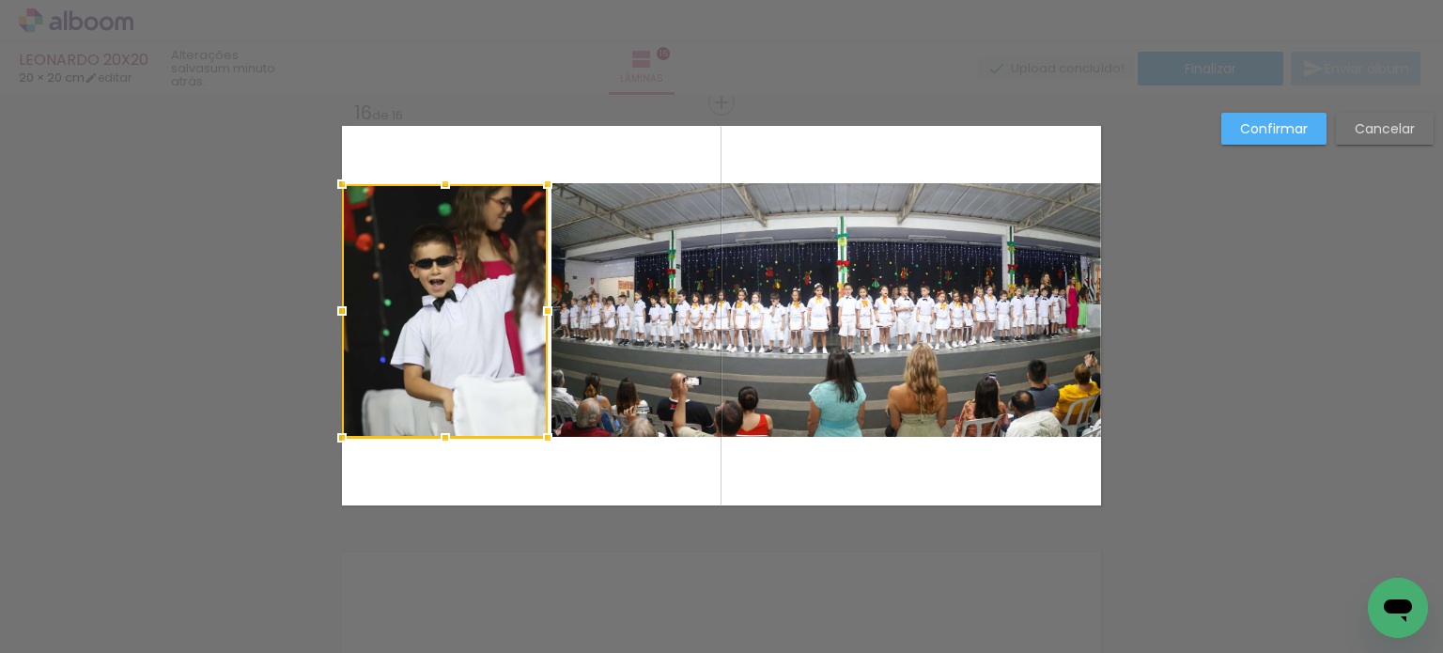
click at [546, 315] on div at bounding box center [548, 311] width 38 height 38
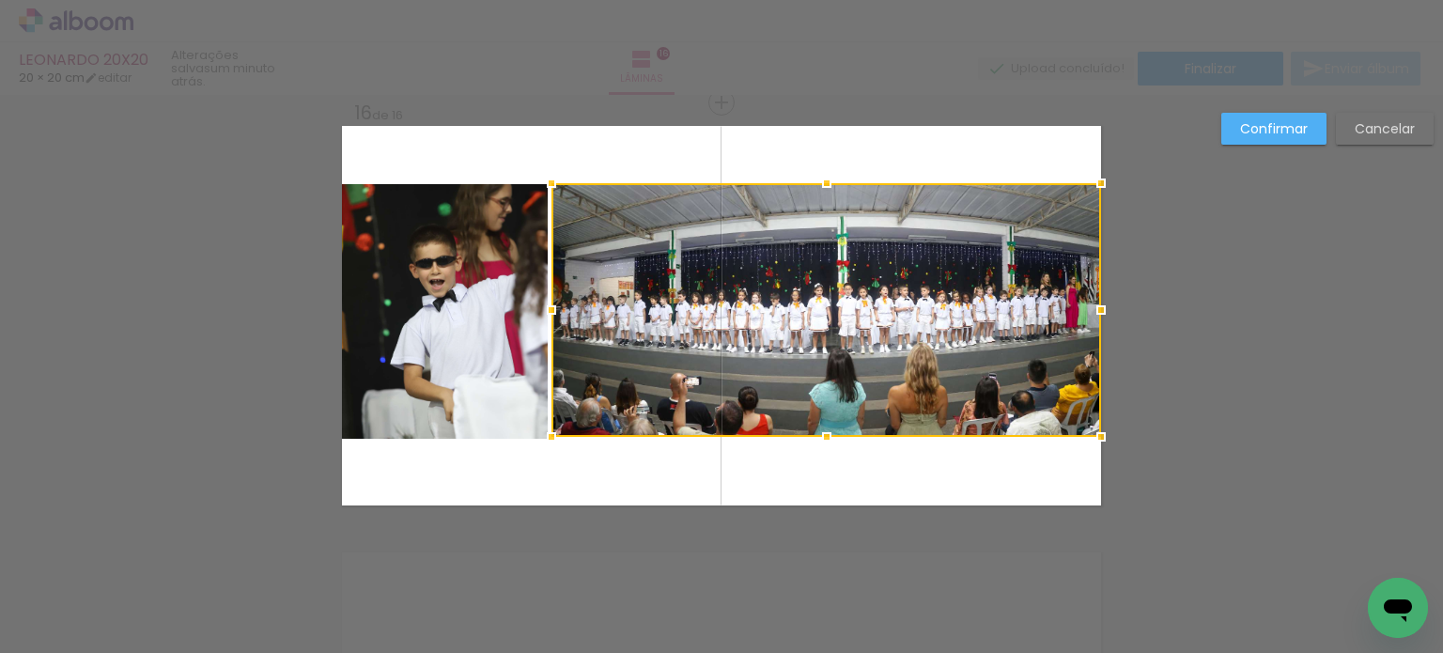
click at [612, 326] on div at bounding box center [825, 310] width 549 height 254
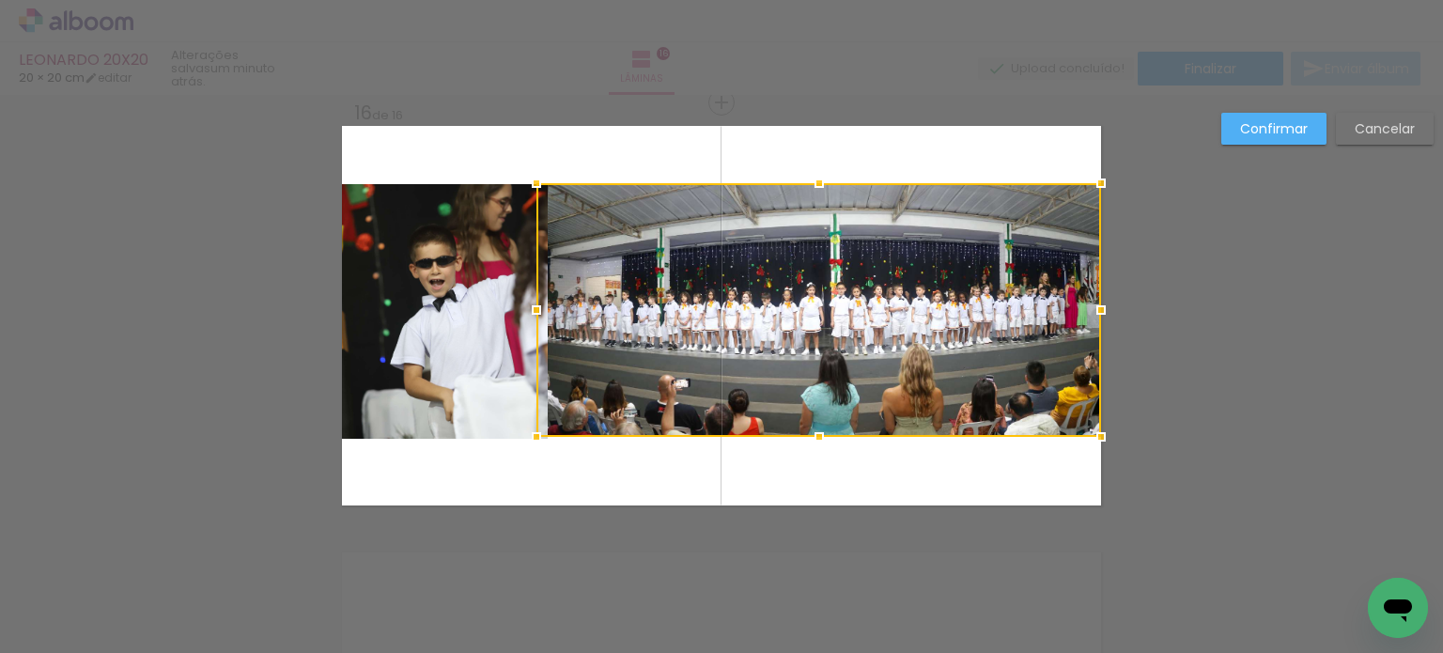
scroll to position [0, 3345]
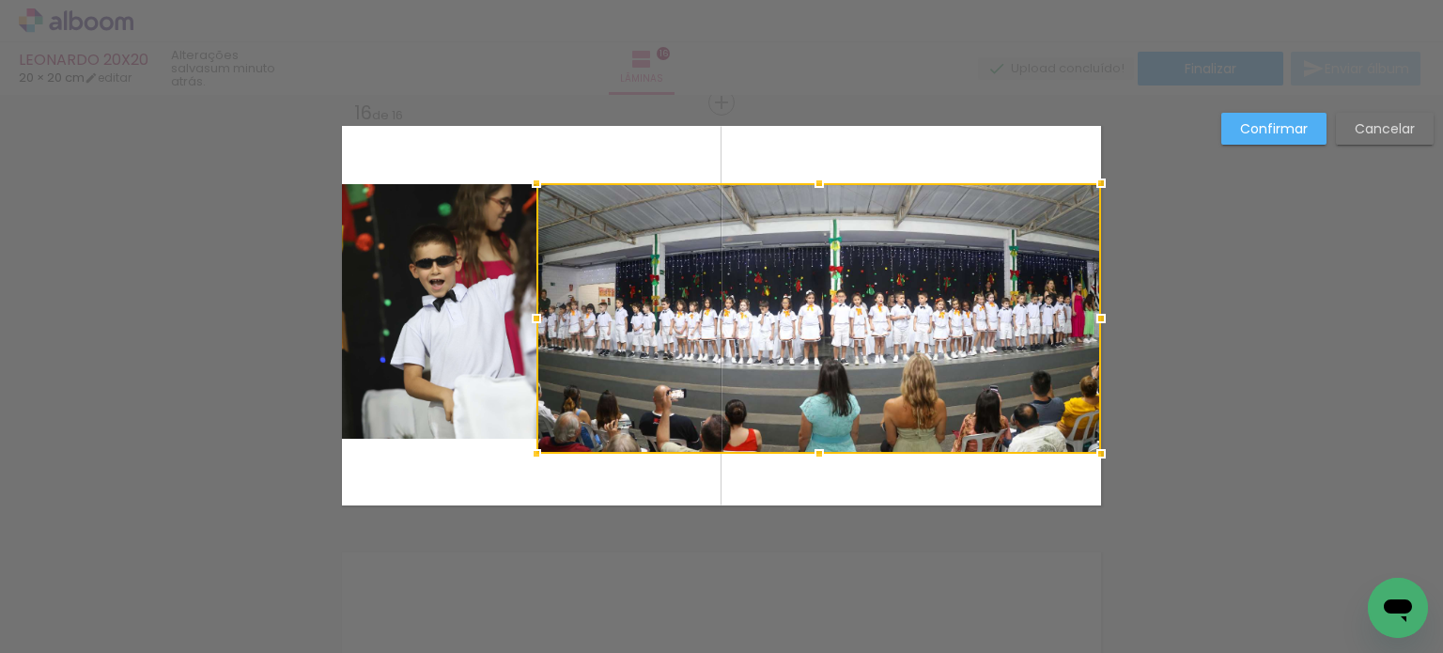
drag, startPoint x: 810, startPoint y: 442, endPoint x: 806, endPoint y: 458, distance: 16.4
click at [806, 458] on div at bounding box center [819, 454] width 38 height 38
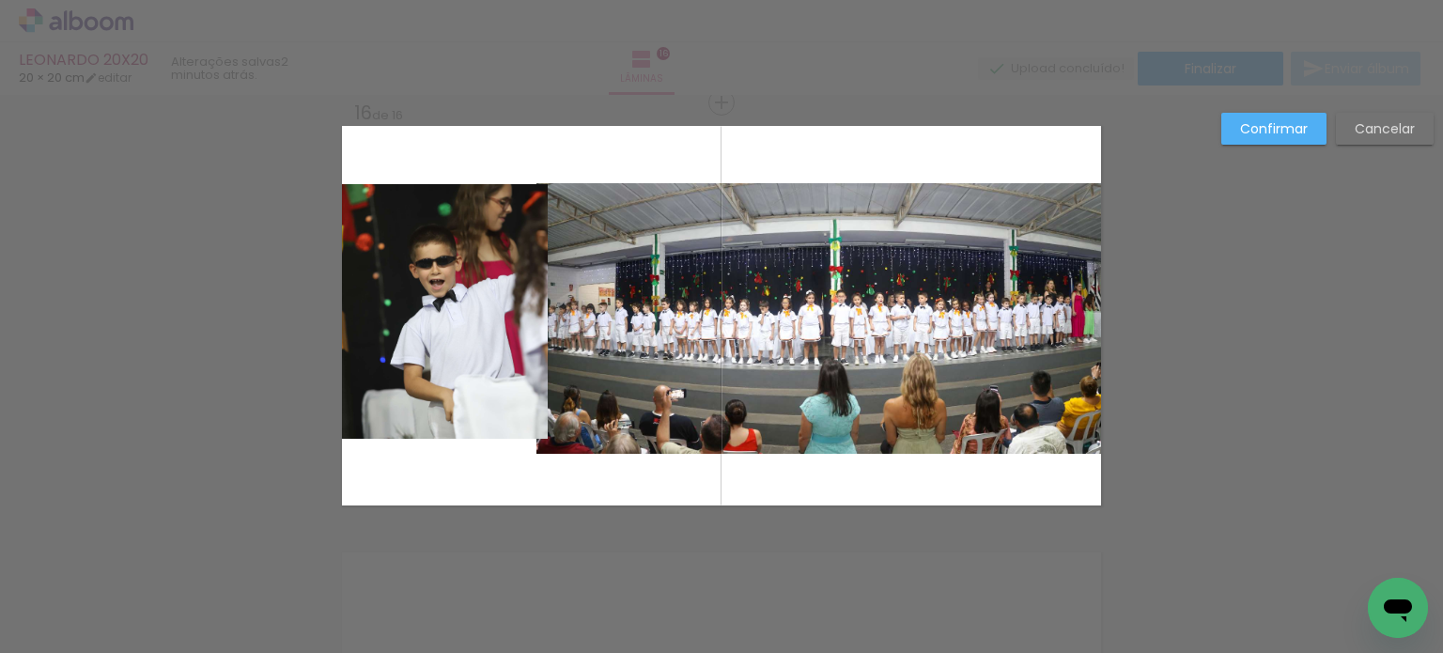
click at [457, 376] on quentale-photo at bounding box center [445, 311] width 206 height 254
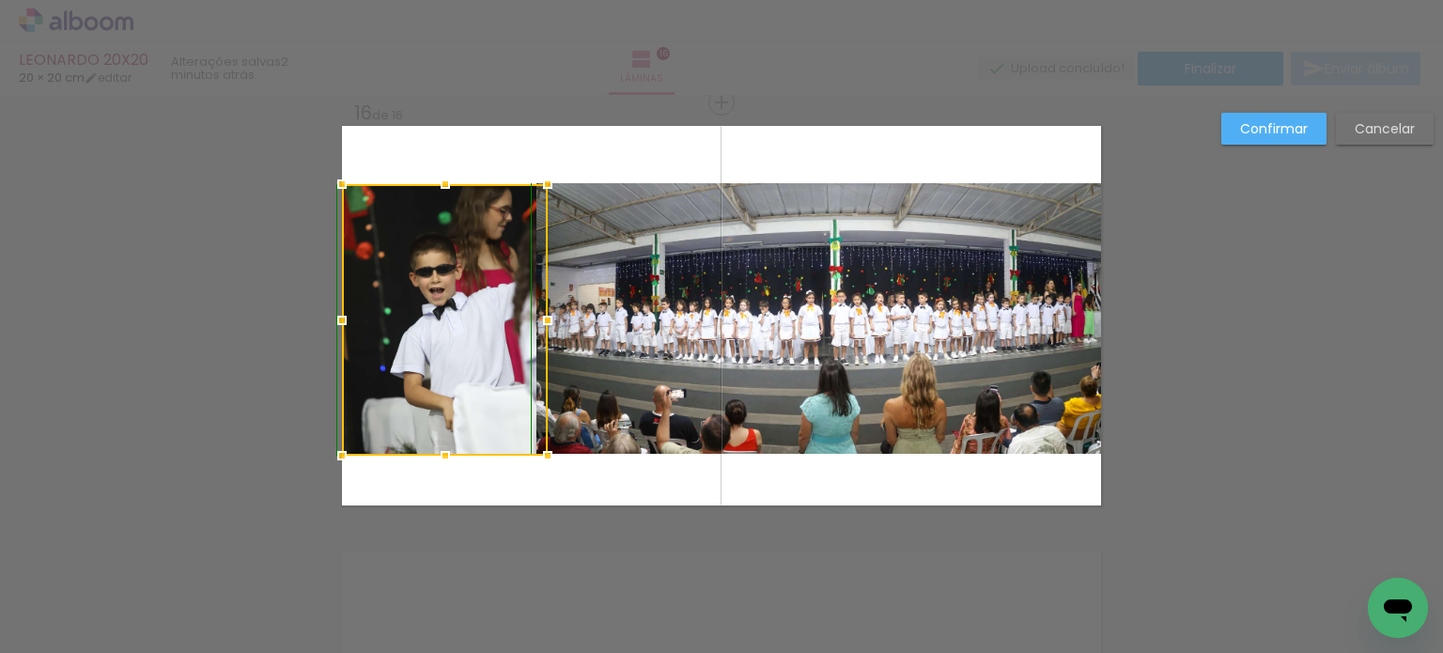
drag, startPoint x: 447, startPoint y: 433, endPoint x: 447, endPoint y: 447, distance: 14.1
click at [447, 447] on div at bounding box center [445, 456] width 38 height 38
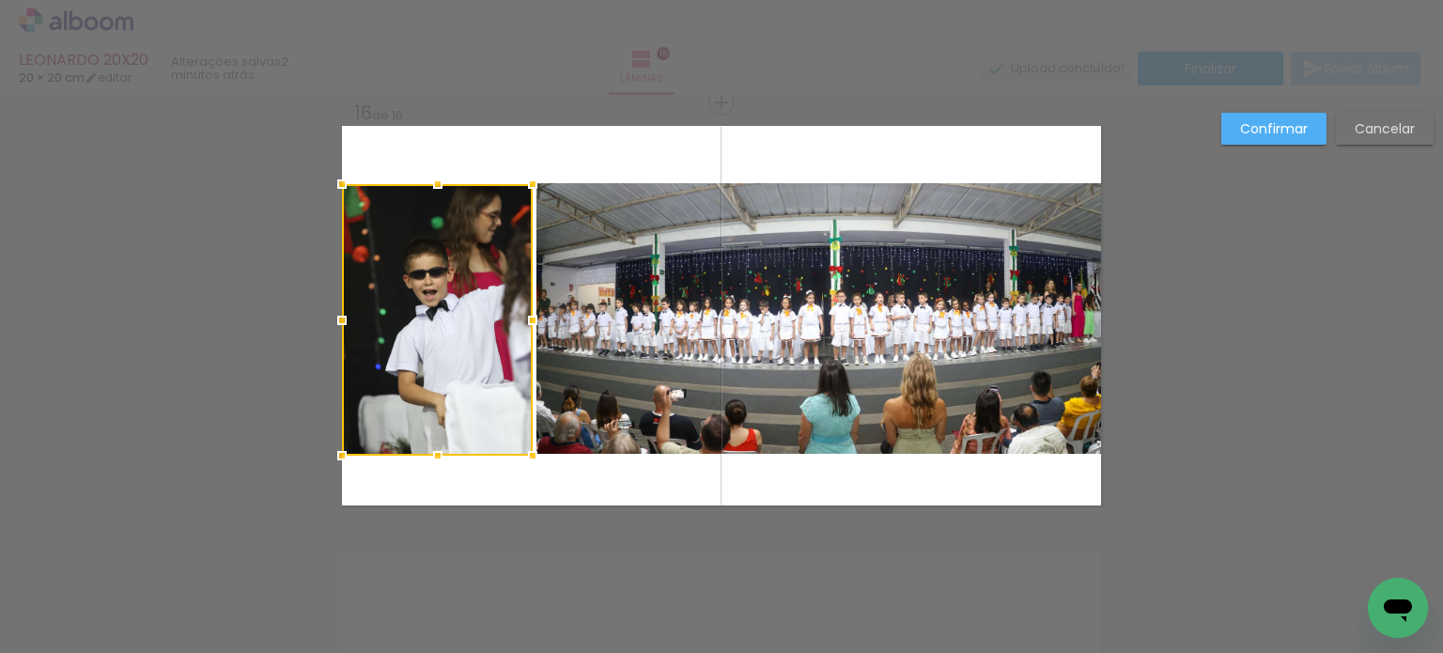
drag, startPoint x: 543, startPoint y: 323, endPoint x: 528, endPoint y: 326, distance: 15.3
click at [528, 326] on div at bounding box center [533, 321] width 38 height 38
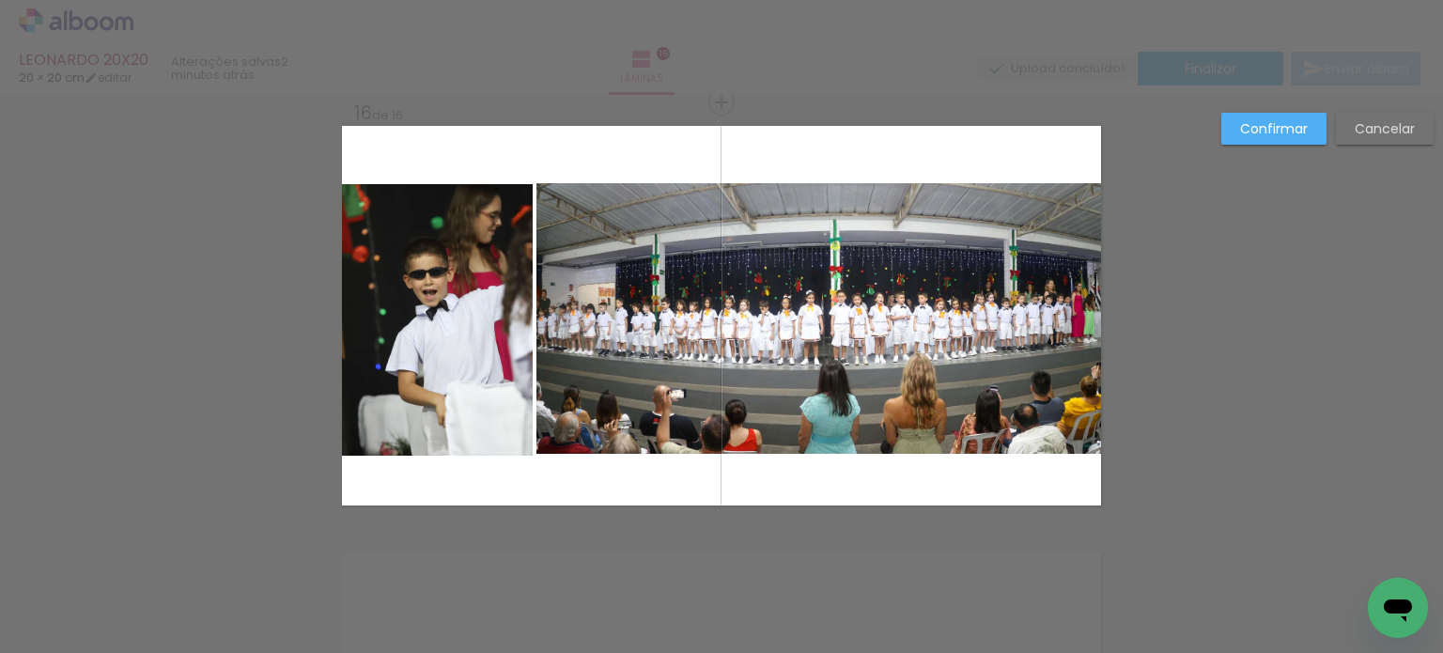
click at [488, 227] on quentale-photo at bounding box center [437, 319] width 191 height 271
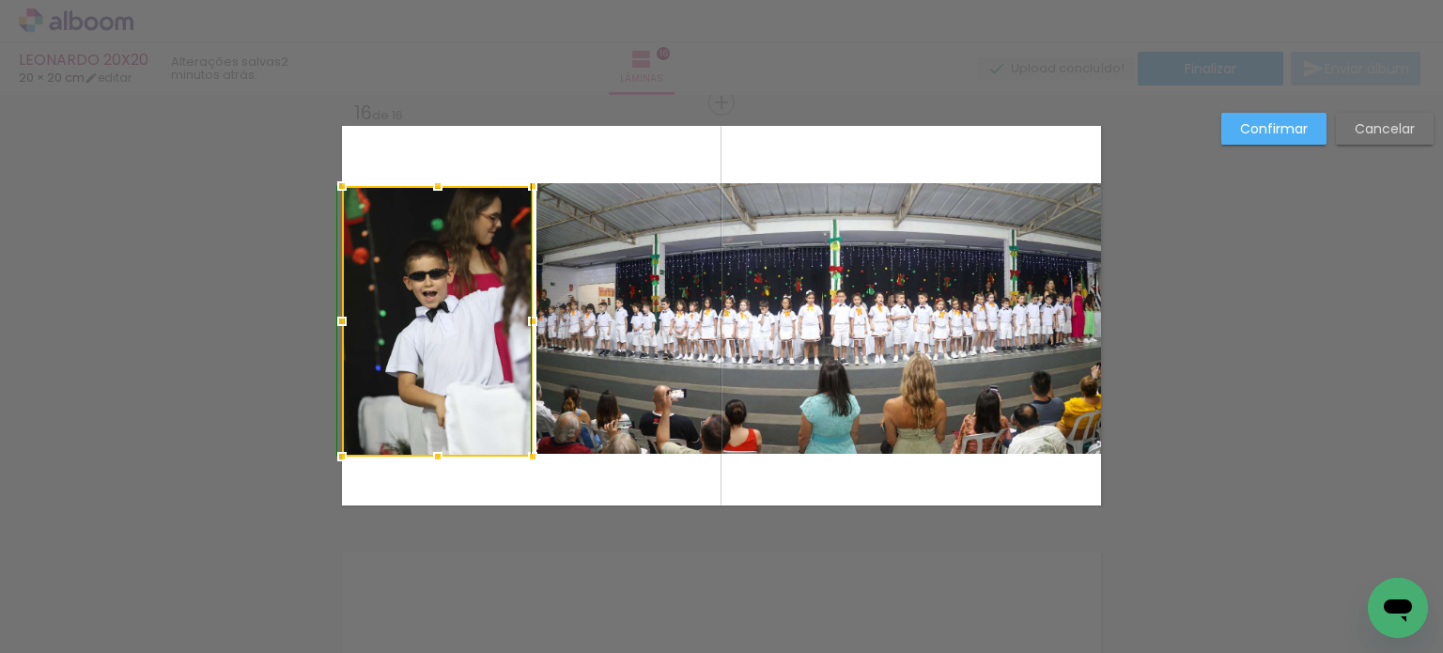
click at [435, 188] on div at bounding box center [438, 186] width 38 height 38
click at [503, 160] on quentale-layouter at bounding box center [721, 315] width 759 height 379
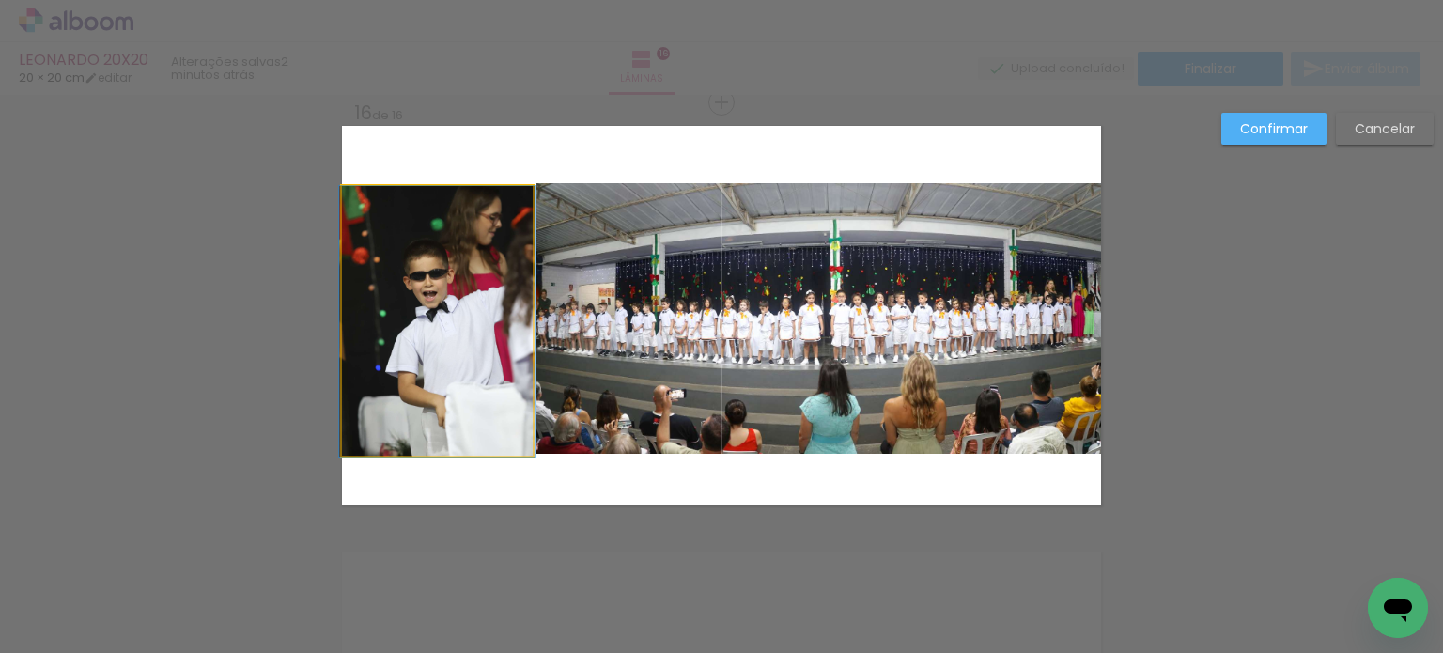
drag, startPoint x: 473, startPoint y: 302, endPoint x: 460, endPoint y: 361, distance: 60.6
click at [473, 303] on quentale-photo at bounding box center [437, 321] width 191 height 271
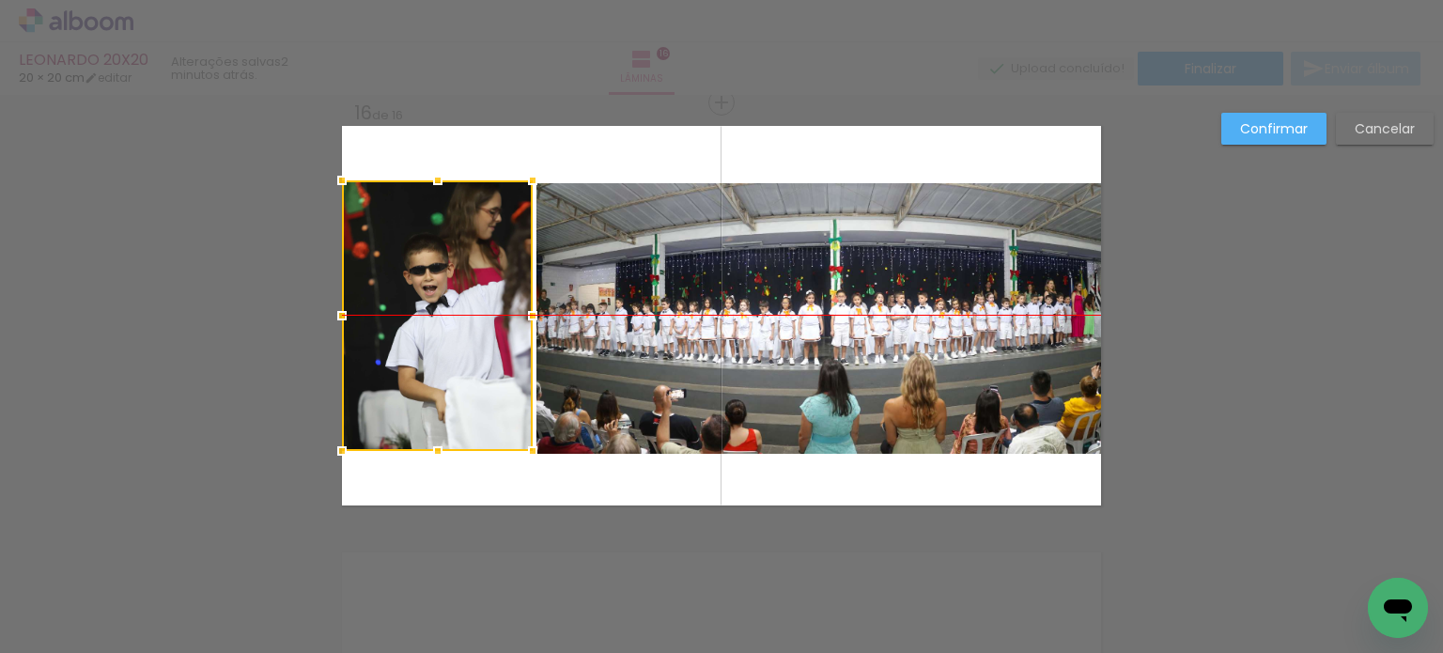
click at [458, 356] on div at bounding box center [437, 315] width 191 height 271
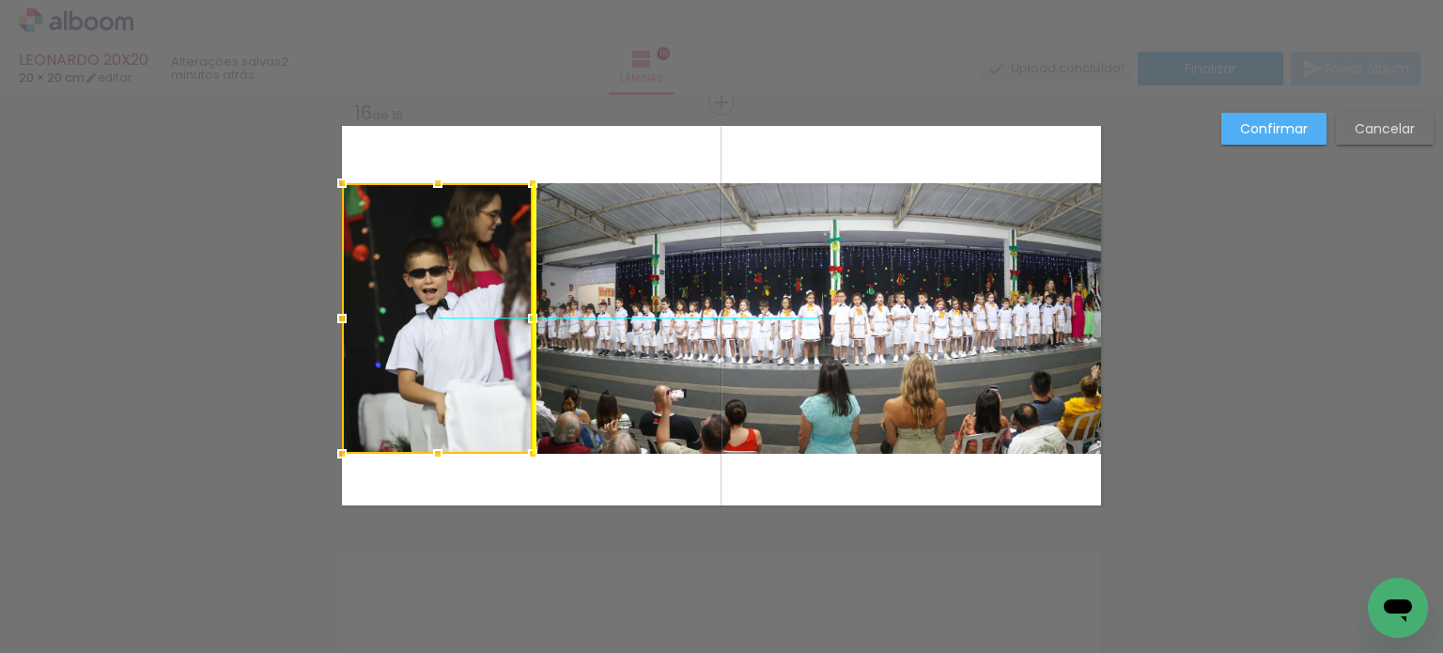
click at [455, 357] on div at bounding box center [437, 318] width 191 height 271
click at [1259, 118] on paper-button "Confirmar" at bounding box center [1273, 129] width 105 height 32
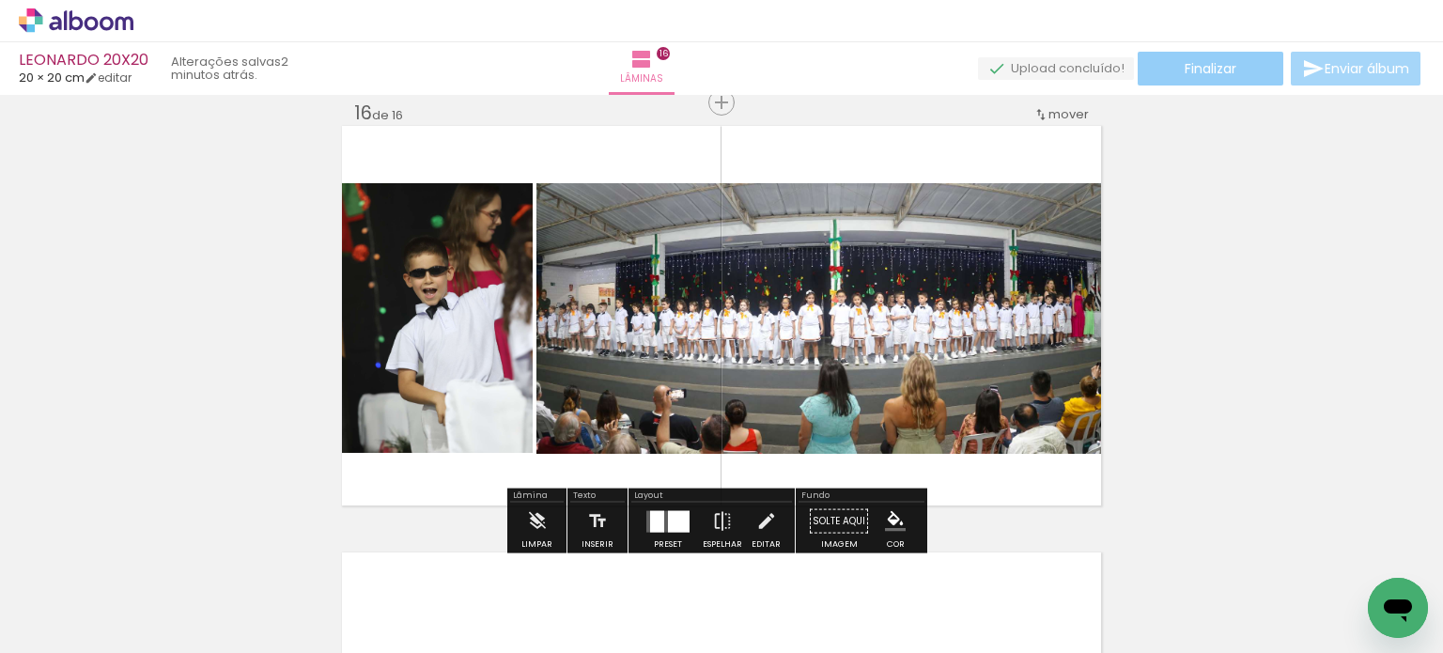
click at [1159, 76] on paper-button "Finalizar" at bounding box center [1210, 69] width 146 height 34
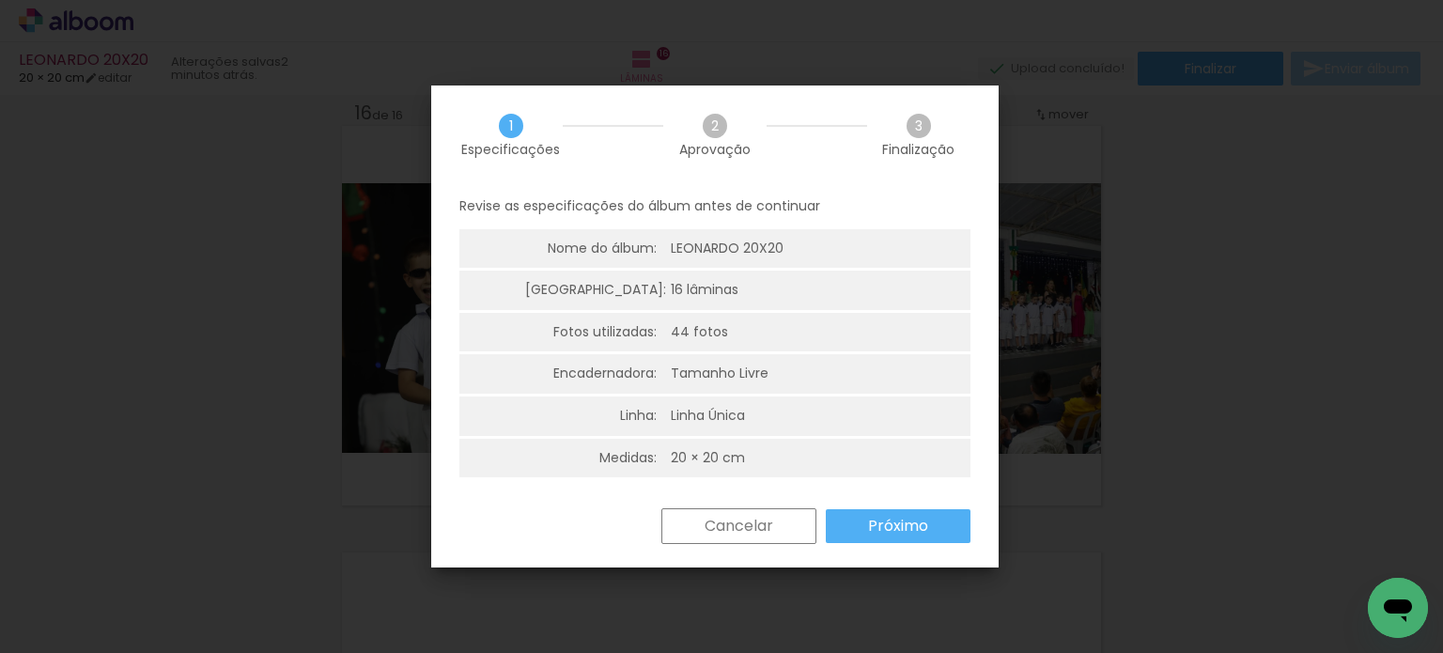
click at [852, 504] on div "Revise as especificações do álbum antes de continuar Nome do álbum: LEONARDO 20…" at bounding box center [714, 346] width 567 height 324
click at [853, 521] on paper-button "Próximo" at bounding box center [898, 526] width 145 height 34
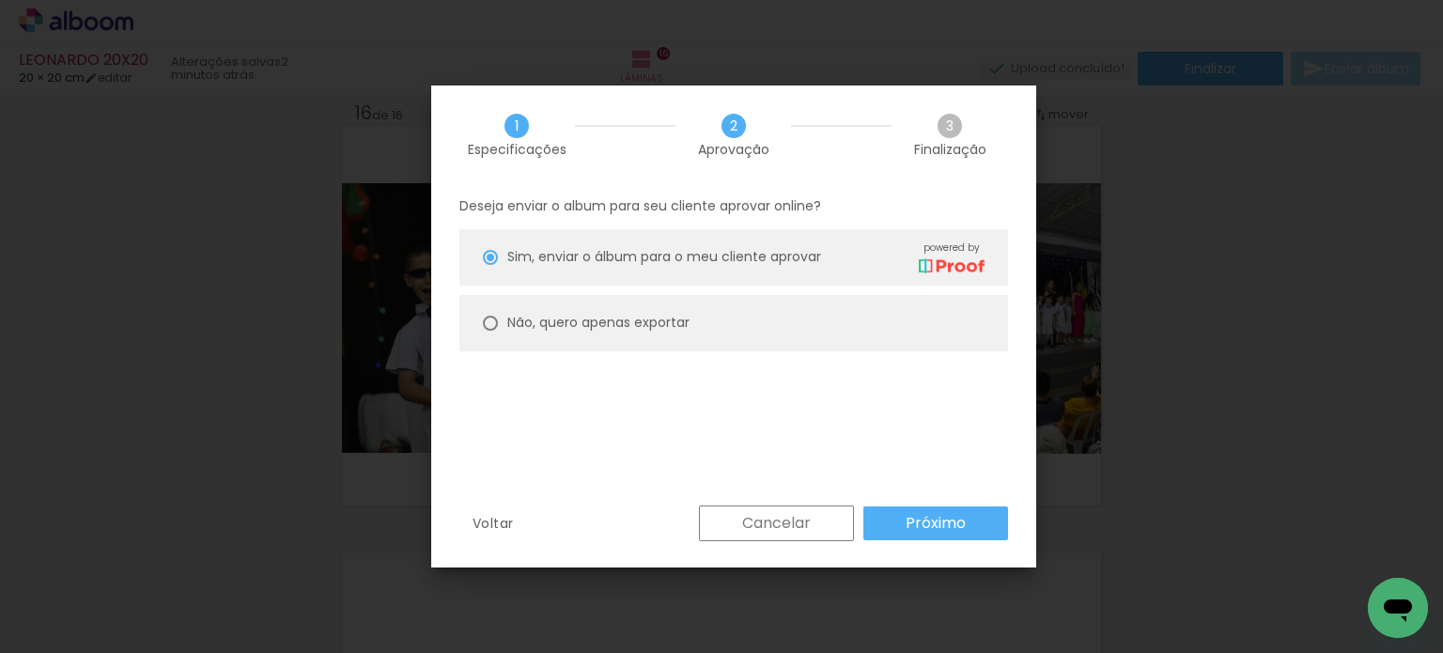
click at [0, 0] on slot "Não, quero apenas exportar" at bounding box center [0, 0] width 0 height 0
type paper-radio-button "on"
click at [876, 518] on paper-button "Próximo" at bounding box center [935, 523] width 145 height 34
type input "Alta, 300 DPI"
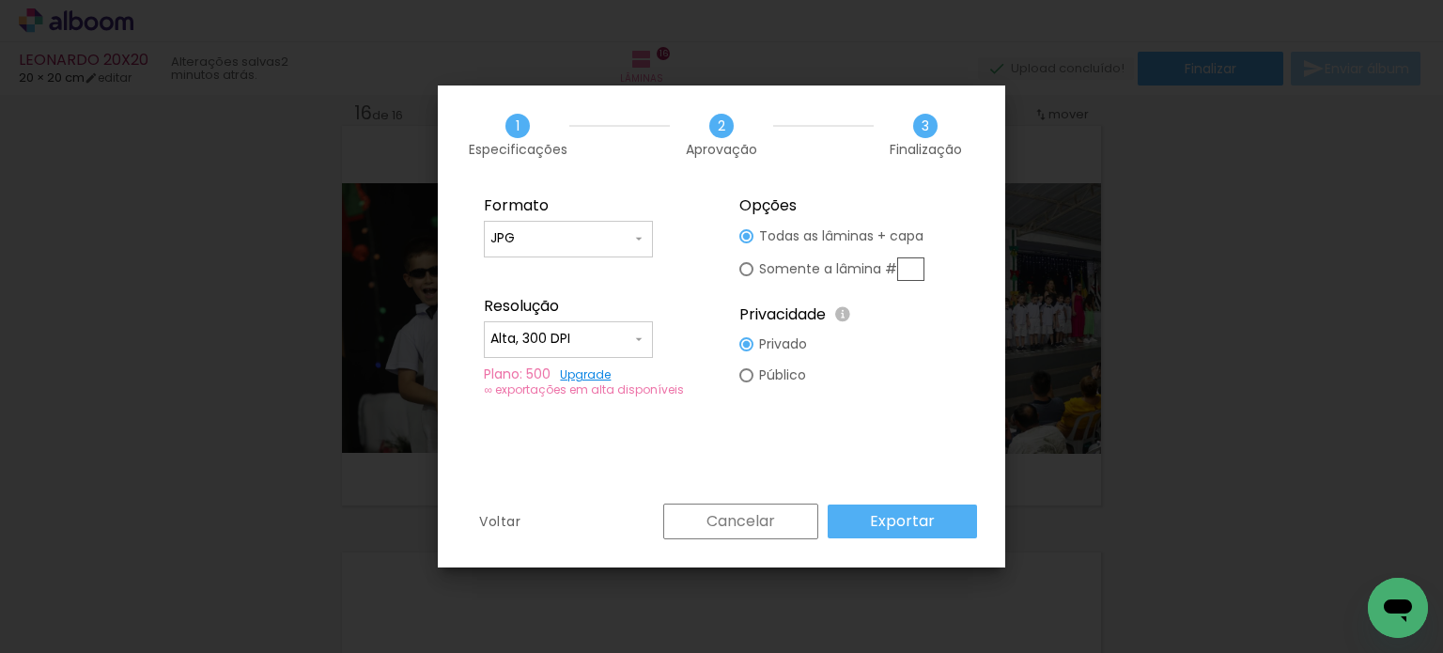
click at [748, 272] on div at bounding box center [746, 269] width 14 height 14
type paper-radio-button "on"
click at [911, 274] on input "text" at bounding box center [910, 268] width 27 height 23
type input "16"
click at [939, 518] on paper-button "Exportar" at bounding box center [902, 521] width 149 height 34
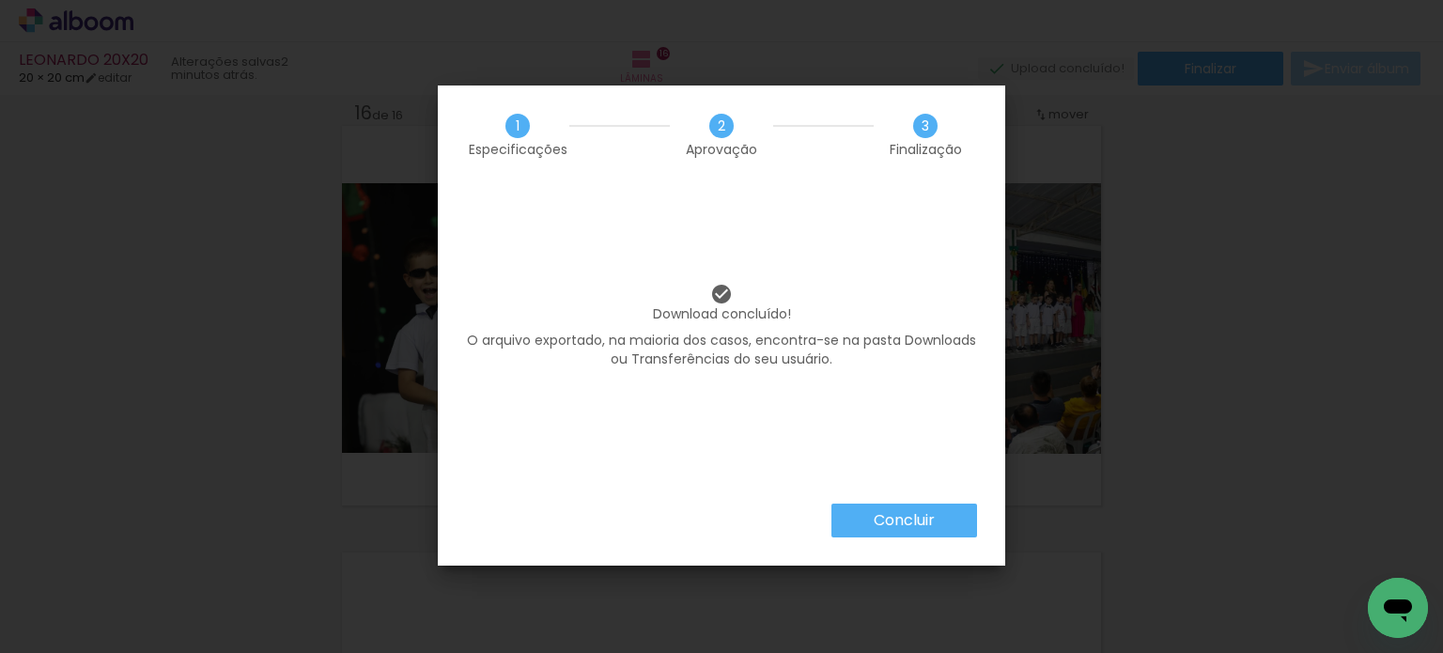
scroll to position [0, 3345]
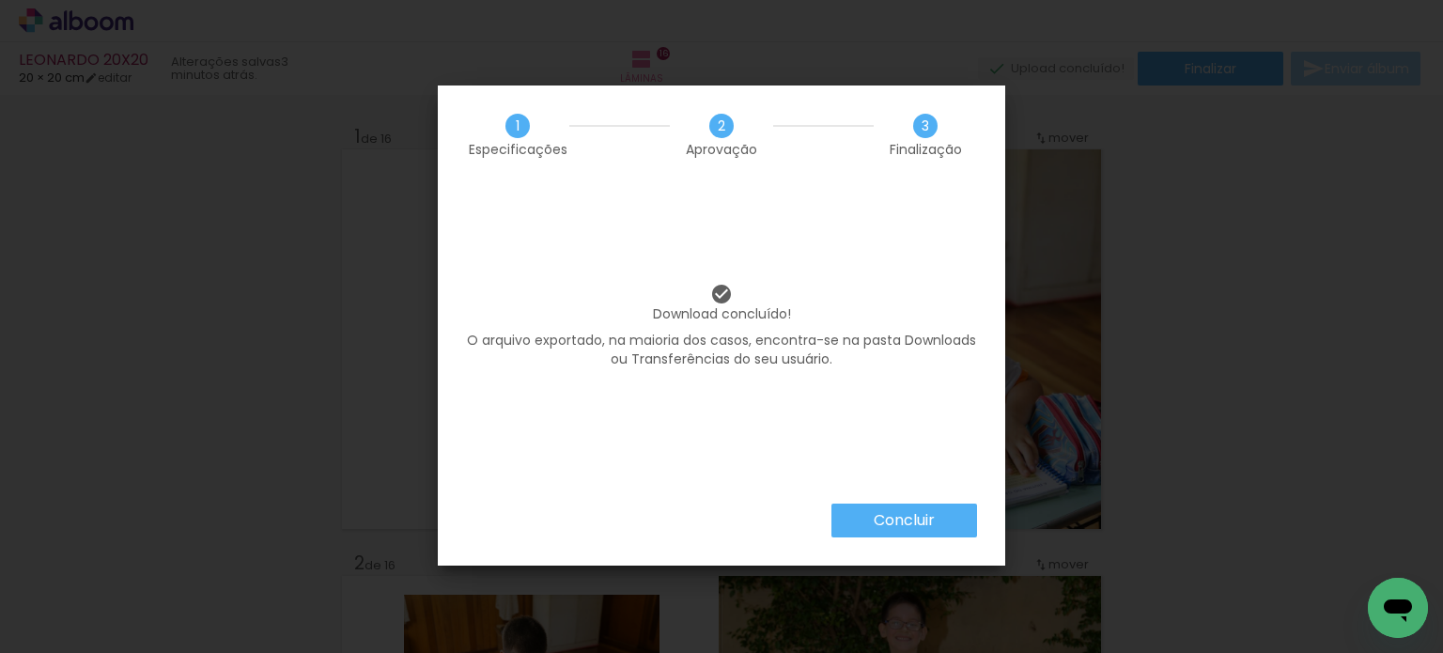
scroll to position [0, 3345]
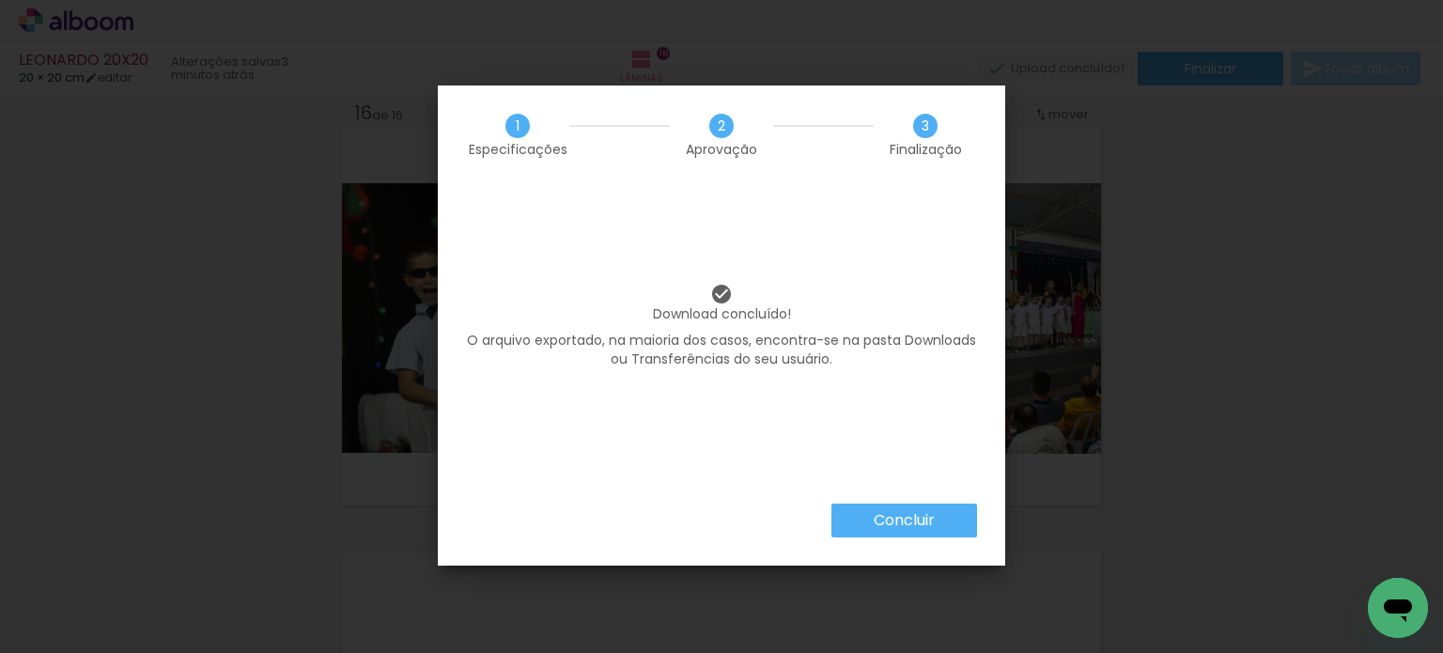
click at [0, 0] on slot "Concluir" at bounding box center [0, 0] width 0 height 0
